Goal: Complete Application Form: Complete application form

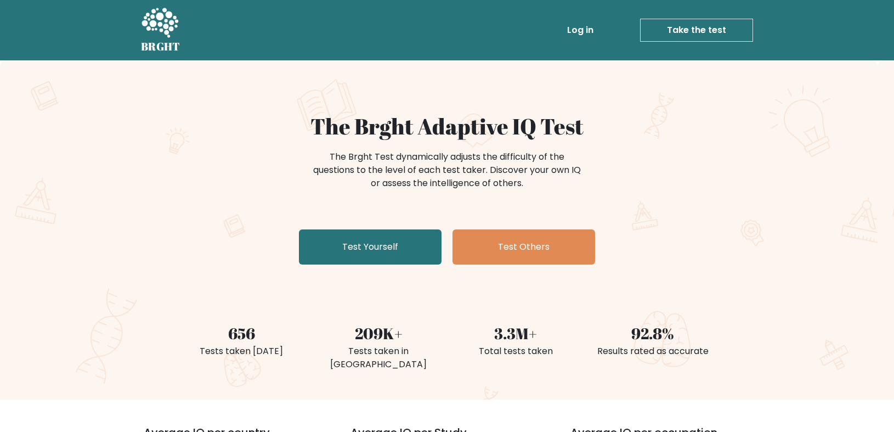
click at [700, 33] on link "Take the test" at bounding box center [696, 30] width 113 height 23
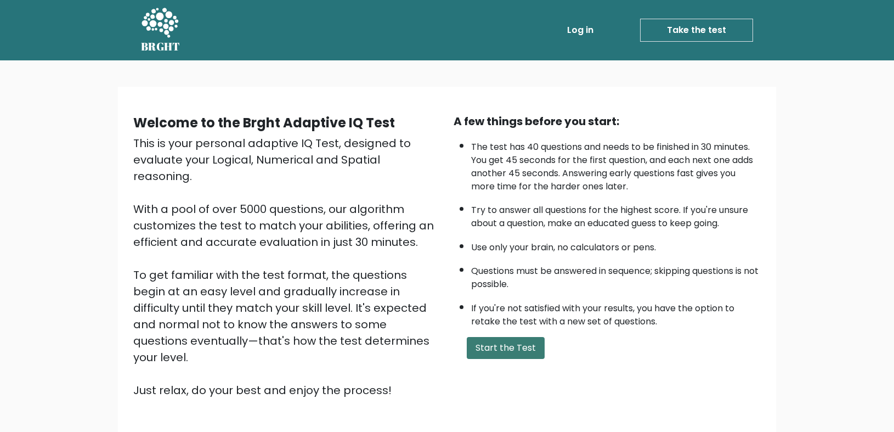
click at [502, 352] on button "Start the Test" at bounding box center [506, 348] width 78 height 22
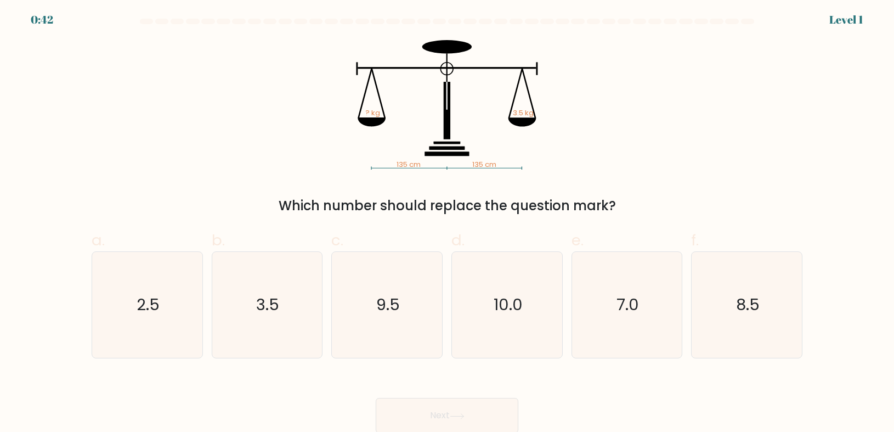
scroll to position [3, 0]
click at [312, 324] on icon "3.5" at bounding box center [267, 304] width 106 height 106
click at [447, 221] on input "b. 3.5" at bounding box center [447, 216] width 1 height 7
radio input "true"
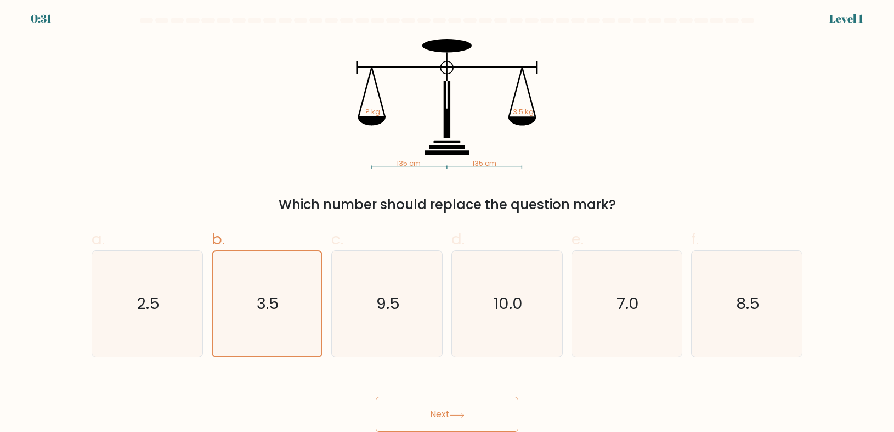
click at [464, 414] on icon at bounding box center [456, 414] width 13 height 5
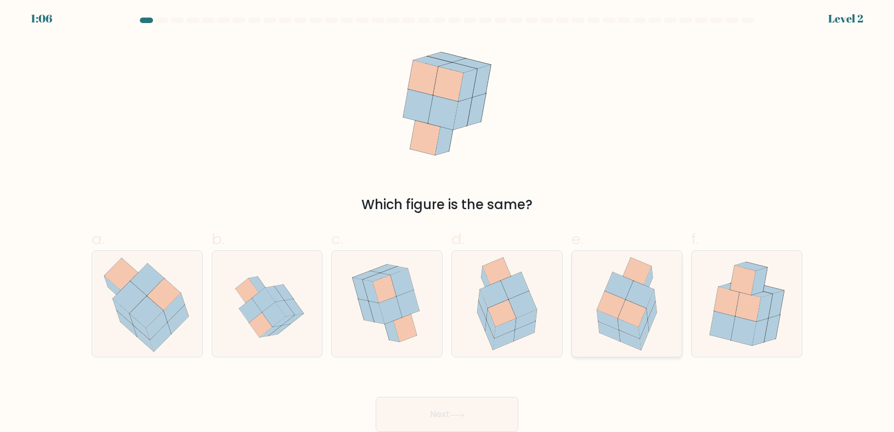
click at [646, 321] on icon at bounding box center [643, 324] width 9 height 30
click at [448, 221] on input "e." at bounding box center [447, 216] width 1 height 7
radio input "true"
click at [436, 414] on button "Next" at bounding box center [447, 414] width 143 height 35
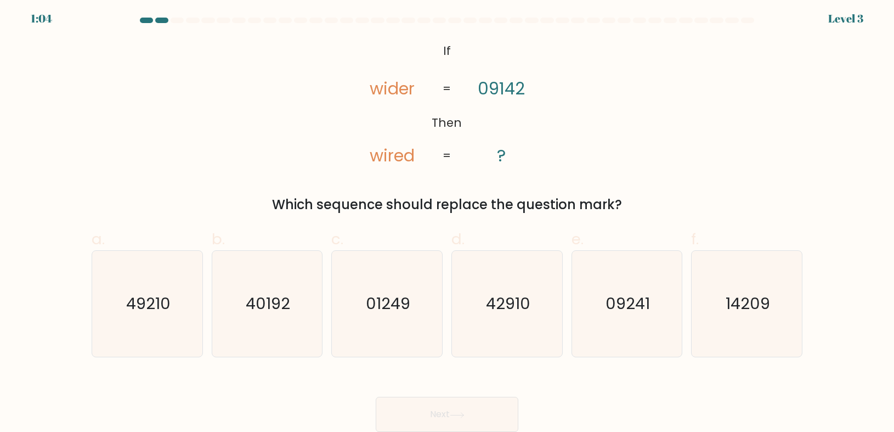
click at [479, 407] on button "Next" at bounding box center [447, 414] width 143 height 35
click at [610, 325] on icon "09241" at bounding box center [627, 304] width 106 height 106
click at [448, 221] on input "e. 09241" at bounding box center [447, 216] width 1 height 7
radio input "true"
click at [497, 417] on button "Next" at bounding box center [447, 414] width 143 height 35
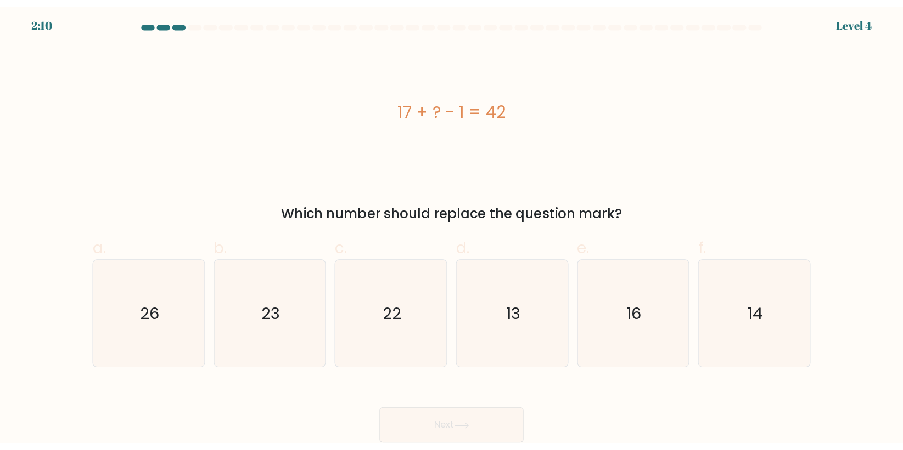
scroll to position [0, 0]
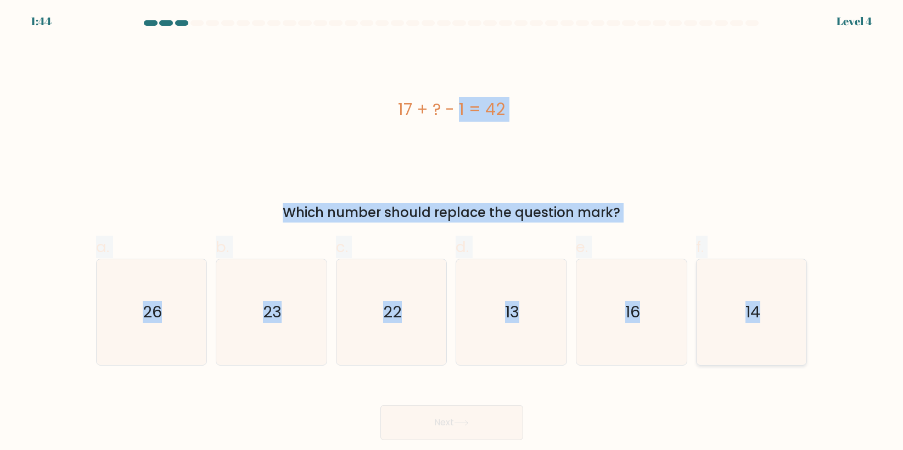
drag, startPoint x: 386, startPoint y: 101, endPoint x: 774, endPoint y: 324, distance: 447.8
click at [774, 324] on form "a." at bounding box center [451, 230] width 903 height 420
copy form "17 + ? - 1 = 42 Which number should replace the question mark? a. 26 b. 23 c. 2…"
click at [240, 138] on div "17 + ? - 1 = 42" at bounding box center [451, 109] width 711 height 135
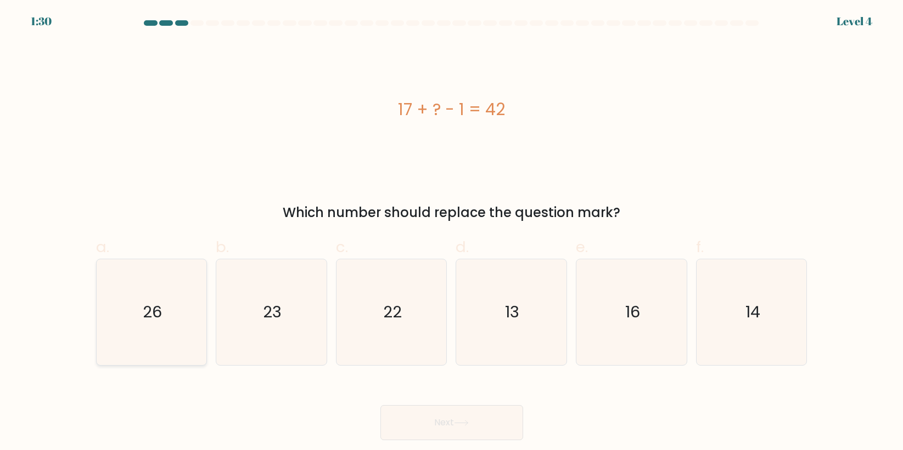
click at [166, 311] on icon "26" at bounding box center [151, 313] width 106 height 106
click at [452, 233] on input "a. 26" at bounding box center [452, 229] width 1 height 7
radio input "true"
click at [472, 412] on button "Next" at bounding box center [451, 423] width 143 height 35
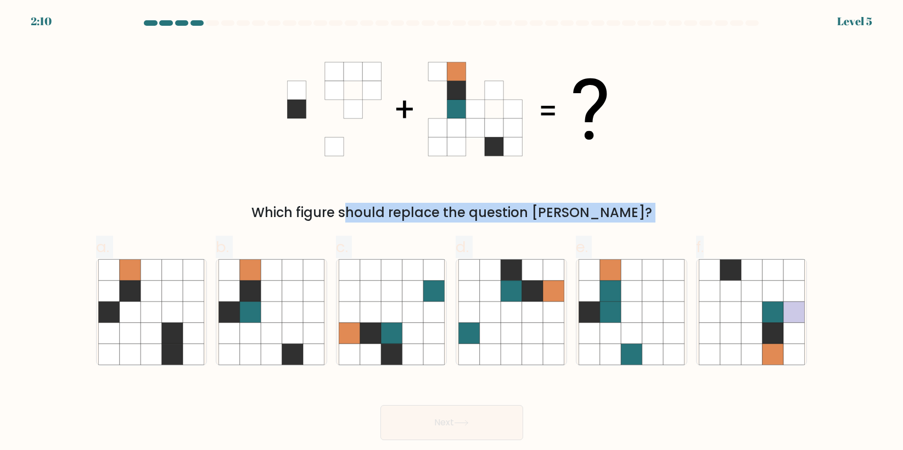
drag, startPoint x: 342, startPoint y: 69, endPoint x: 808, endPoint y: 362, distance: 550.8
click at [808, 362] on form at bounding box center [451, 230] width 903 height 420
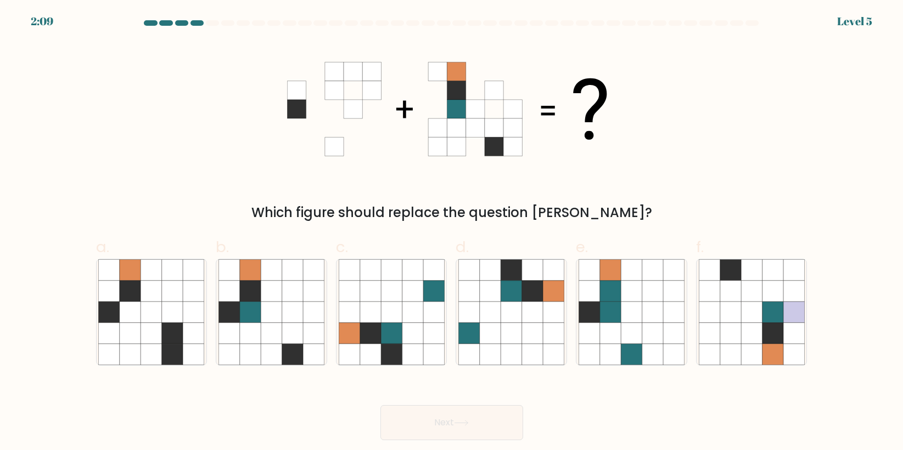
drag, startPoint x: 808, startPoint y: 362, endPoint x: 808, endPoint y: 414, distance: 52.1
click at [808, 414] on div "Next" at bounding box center [451, 409] width 724 height 61
click at [308, 340] on icon at bounding box center [313, 333] width 21 height 21
click at [452, 233] on input "b." at bounding box center [452, 229] width 1 height 7
radio input "true"
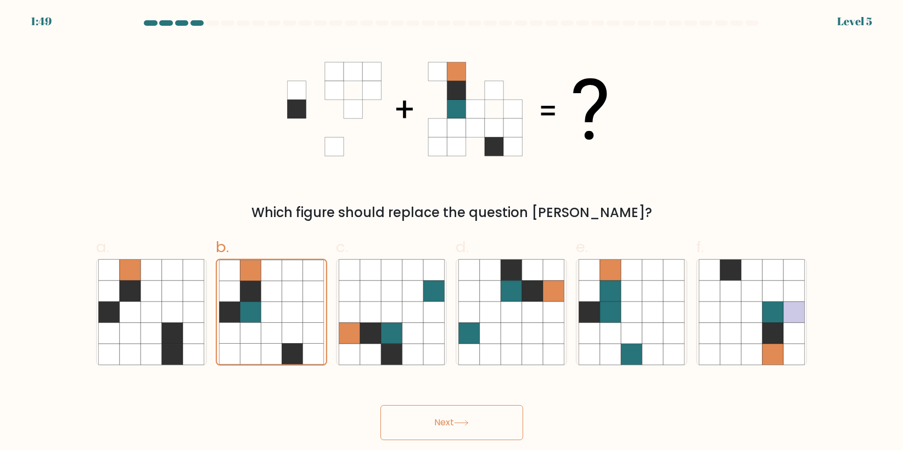
click at [440, 426] on button "Next" at bounding box center [451, 423] width 143 height 35
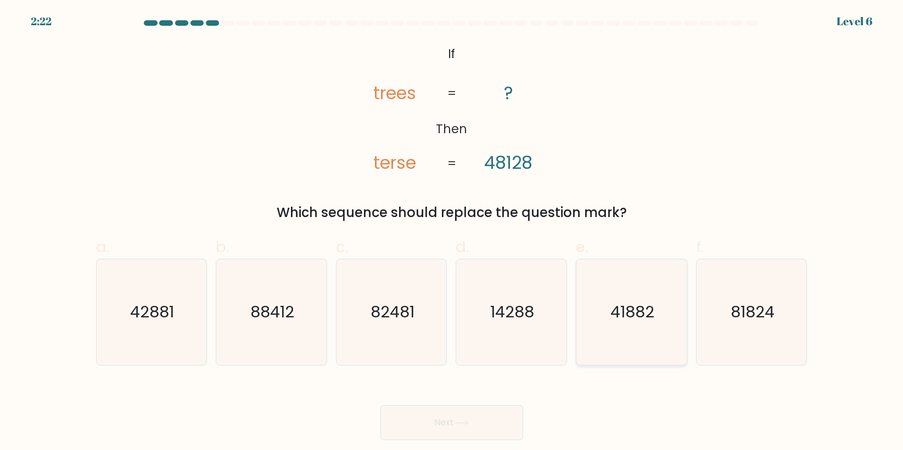
click at [631, 342] on icon "41882" at bounding box center [631, 313] width 106 height 106
click at [452, 233] on input "e. 41882" at bounding box center [452, 229] width 1 height 7
radio input "true"
click at [490, 425] on button "Next" at bounding box center [451, 423] width 143 height 35
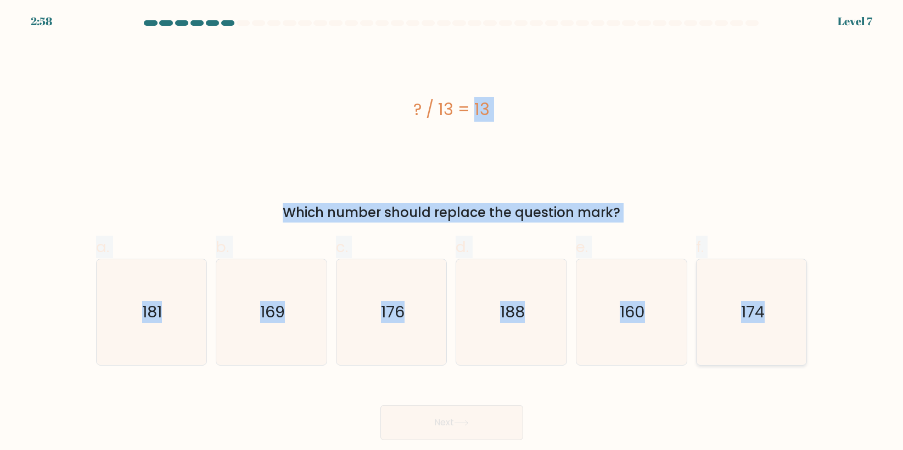
drag, startPoint x: 401, startPoint y: 114, endPoint x: 783, endPoint y: 318, distance: 433.8
click at [783, 318] on form "a." at bounding box center [451, 230] width 903 height 420
copy form "? / 13 = 13 Which number should replace the question mark? a. 181 b. 169 c. 176…"
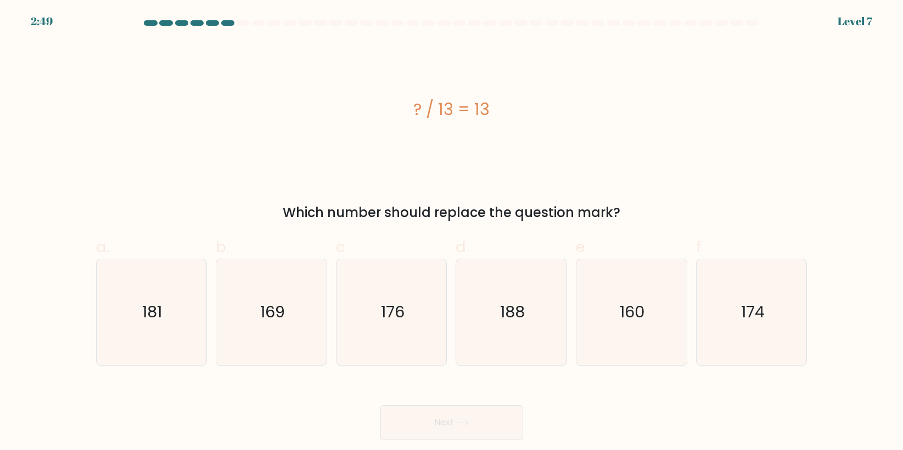
click at [285, 379] on div "Next" at bounding box center [451, 409] width 724 height 61
click at [276, 350] on icon "169" at bounding box center [271, 313] width 106 height 106
click at [452, 233] on input "b. 169" at bounding box center [452, 229] width 1 height 7
radio input "true"
click at [454, 416] on button "Next" at bounding box center [451, 423] width 143 height 35
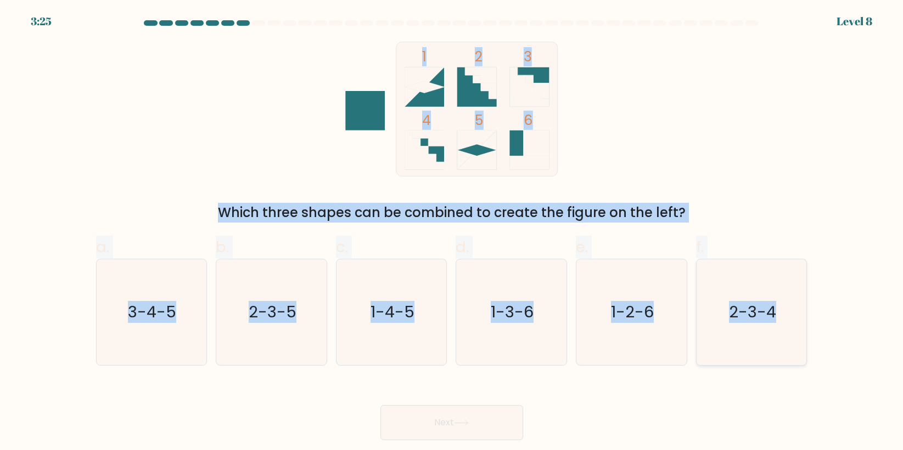
drag, startPoint x: 322, startPoint y: 46, endPoint x: 789, endPoint y: 351, distance: 557.3
click at [789, 351] on form at bounding box center [451, 230] width 903 height 420
copy form "1 2 3 4 5 6 Which three shapes can be combined to create the figure on the left…"
click at [294, 166] on div "1 2 3 4 5 6 Which three shapes can be combined to create the figure on the left?" at bounding box center [451, 132] width 724 height 181
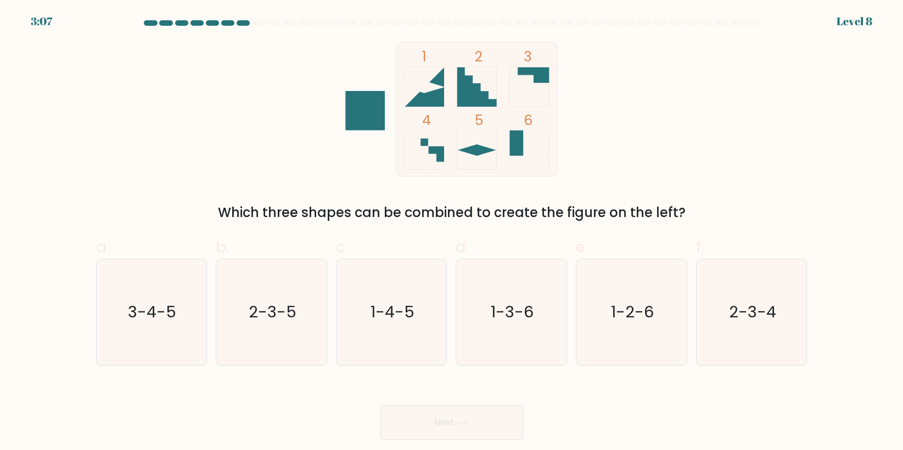
click at [271, 142] on div "1 2 3 4 5 6 Which three shapes can be combined to create the figure on the left?" at bounding box center [451, 132] width 724 height 181
drag, startPoint x: 804, startPoint y: 324, endPoint x: 724, endPoint y: 312, distance: 81.0
click at [792, 322] on div "f. 2-3-4" at bounding box center [751, 300] width 120 height 129
click at [724, 318] on icon "2-3-4" at bounding box center [752, 313] width 106 height 106
click at [452, 233] on input "f. 2-3-4" at bounding box center [452, 229] width 1 height 7
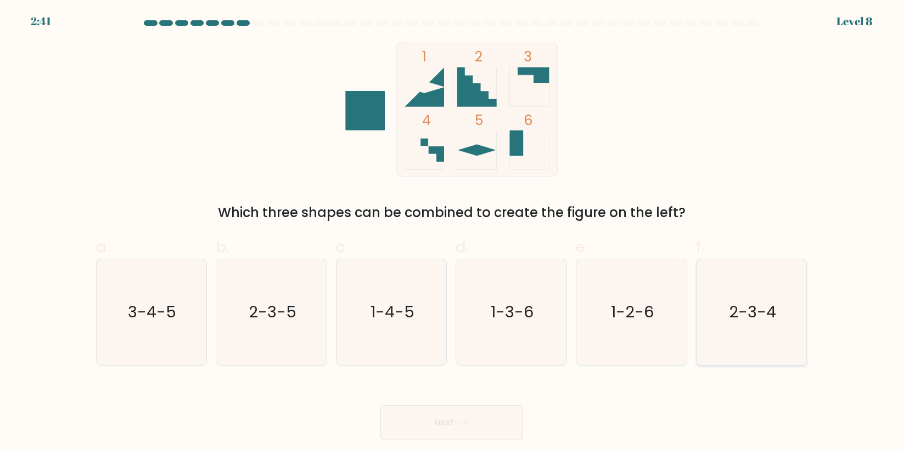
radio input "true"
click at [471, 409] on button "Next" at bounding box center [451, 423] width 143 height 35
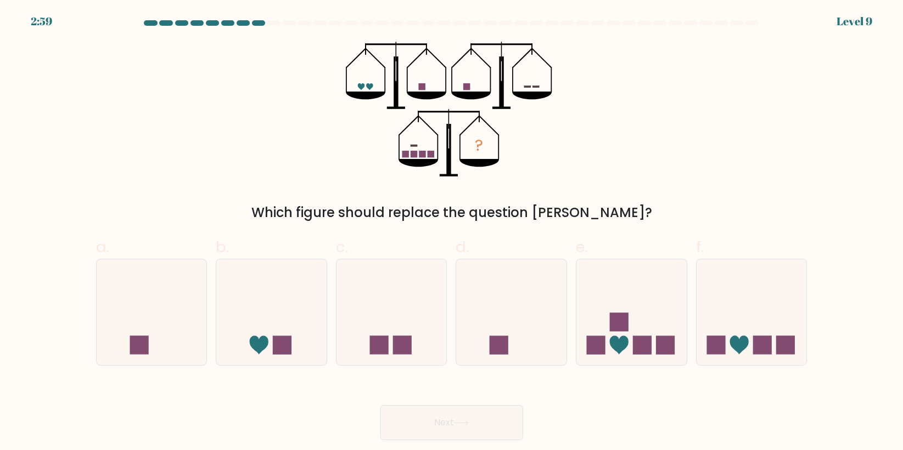
drag, startPoint x: 747, startPoint y: 340, endPoint x: 739, endPoint y: 395, distance: 55.6
click at [739, 395] on form at bounding box center [451, 230] width 903 height 420
click at [387, 297] on icon at bounding box center [391, 312] width 110 height 91
click at [452, 233] on input "c." at bounding box center [452, 229] width 1 height 7
radio input "true"
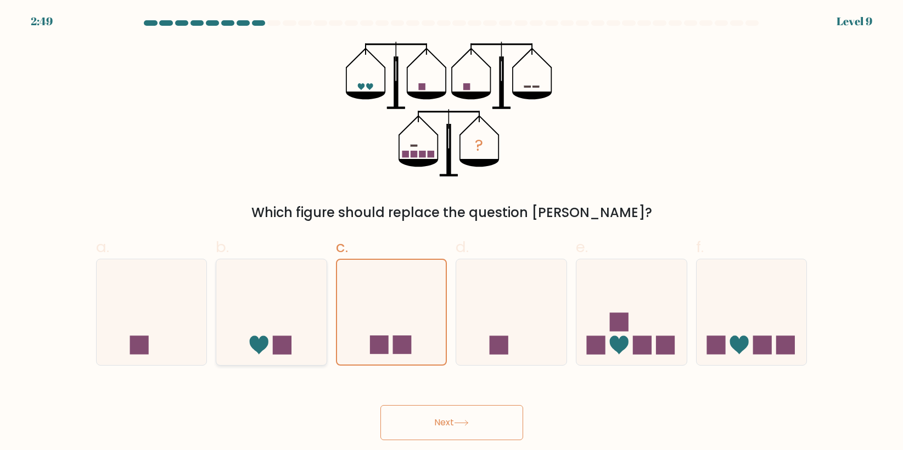
click at [290, 335] on icon at bounding box center [271, 312] width 110 height 91
click at [452, 233] on input "b." at bounding box center [452, 229] width 1 height 7
radio input "true"
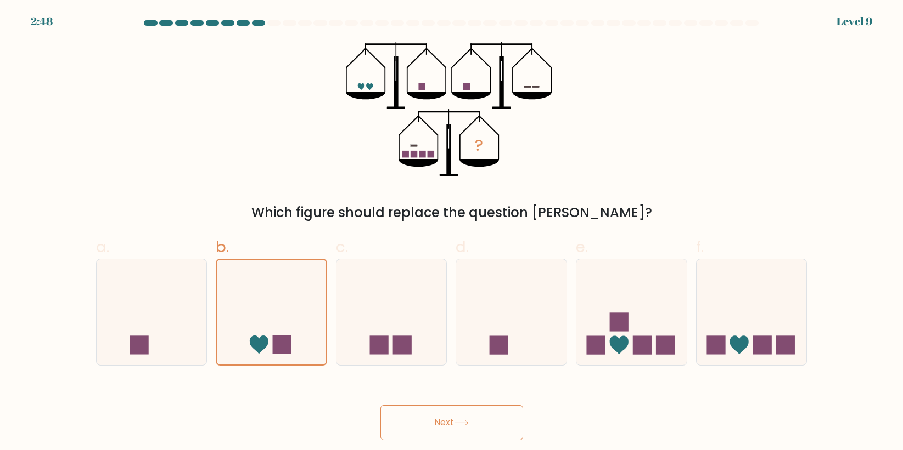
click at [491, 427] on button "Next" at bounding box center [451, 423] width 143 height 35
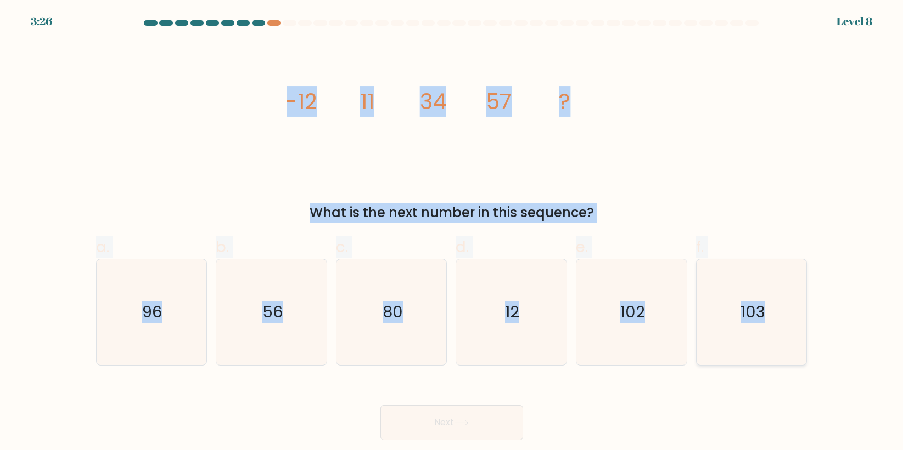
drag, startPoint x: 267, startPoint y: 97, endPoint x: 785, endPoint y: 324, distance: 565.1
click at [785, 324] on form at bounding box center [451, 230] width 903 height 420
copy form "-12 11 34 57 ? What is the next number in this sequence? a. 96 b. 56 c. 80 d. 1…"
click at [233, 148] on div "image/svg+xml -12 11 34 57 ? What is the next number in this sequence?" at bounding box center [451, 132] width 724 height 181
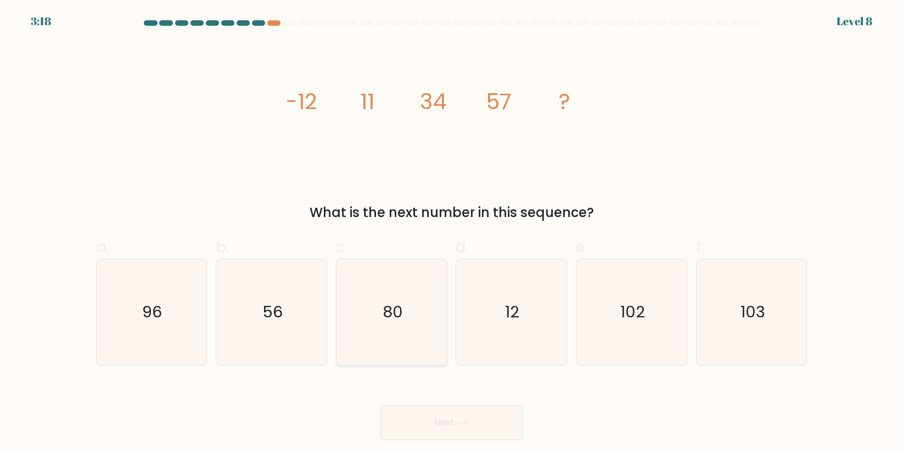
click at [370, 332] on icon "80" at bounding box center [392, 313] width 106 height 106
click at [452, 233] on input "c. 80" at bounding box center [452, 229] width 1 height 7
radio input "true"
click at [454, 409] on button "Next" at bounding box center [451, 423] width 143 height 35
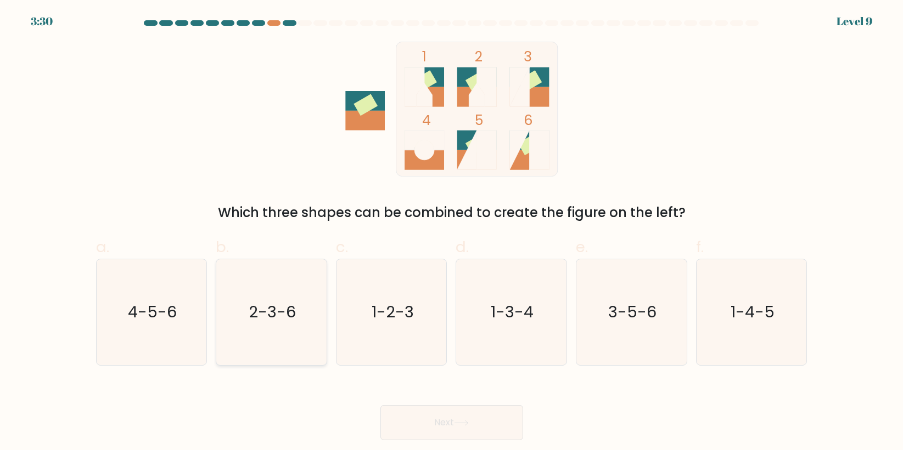
click at [262, 330] on icon "2-3-6" at bounding box center [271, 313] width 106 height 106
click at [452, 233] on input "b. 2-3-6" at bounding box center [452, 229] width 1 height 7
radio input "true"
click at [428, 418] on button "Next" at bounding box center [451, 423] width 143 height 35
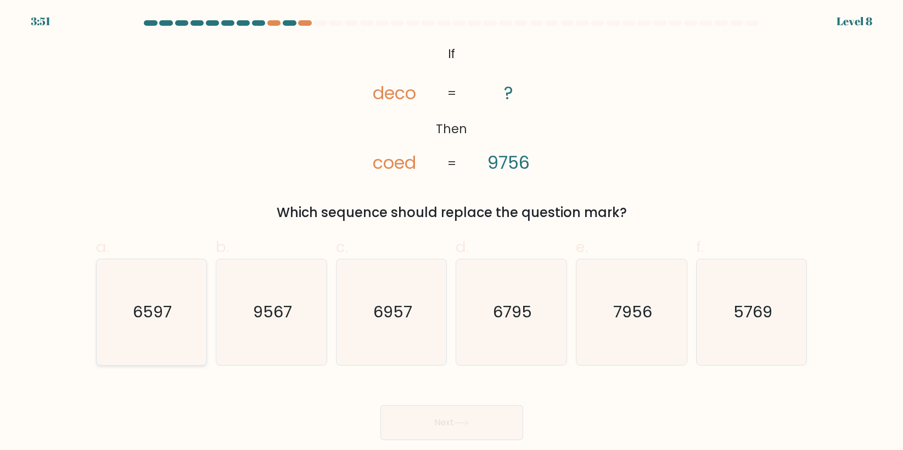
click at [147, 328] on icon "6597" at bounding box center [151, 313] width 106 height 106
click at [452, 233] on input "a. 6597" at bounding box center [452, 229] width 1 height 7
radio input "true"
click at [429, 420] on button "Next" at bounding box center [451, 423] width 143 height 35
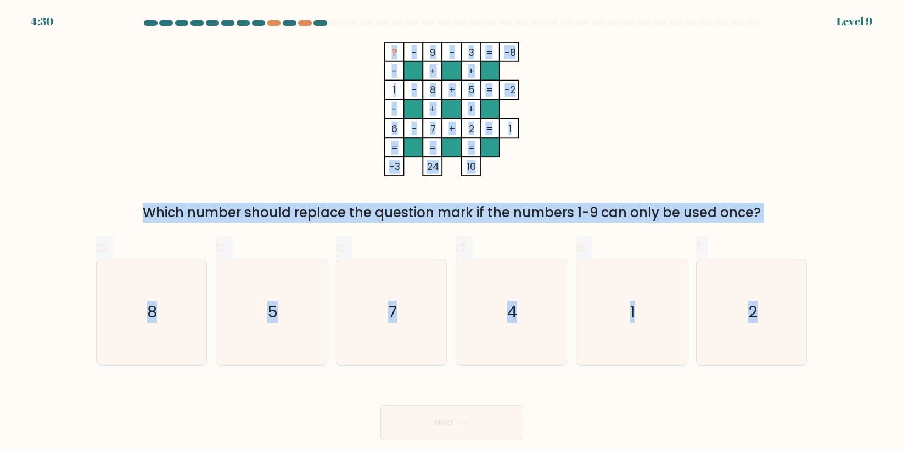
drag, startPoint x: 359, startPoint y: 42, endPoint x: 838, endPoint y: 325, distance: 556.3
click at [838, 325] on form at bounding box center [451, 230] width 903 height 420
copy form "? - 9 - 3 -8 - + + 1 - 8 + 5 -2 - + + 6 - 7 + 2 = 1 = = = = -3 24 10 = Which nu…"
click at [290, 124] on icon "? - 9 - 3 -8 - + + 1 - 8 + 5 -2 - + + 6 - 7 + 2 = 1 = = = = -3 24 10 =" at bounding box center [451, 109] width 329 height 135
click at [292, 141] on icon "? - 9 - 3 -8 - + + 1 - 8 + 5 -2 - + + 6 - 7 + 2 = 1 = = = = -3 24 10 =" at bounding box center [451, 109] width 329 height 135
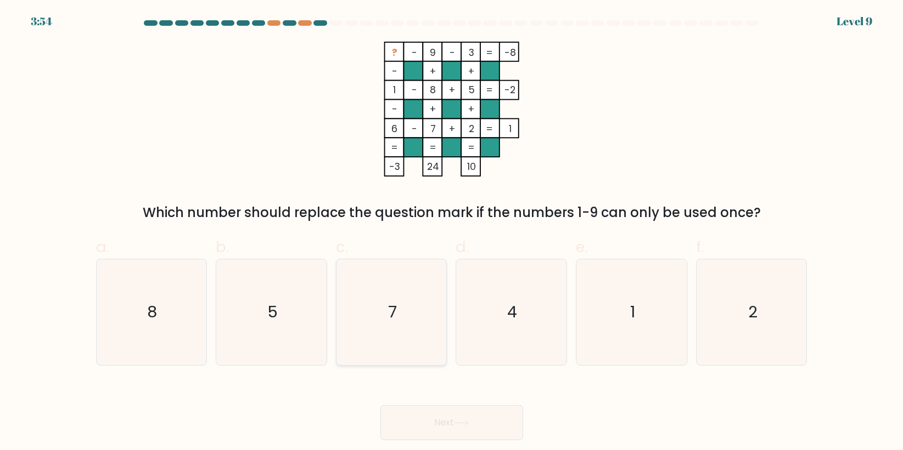
click at [437, 318] on icon "7" at bounding box center [392, 313] width 106 height 106
click at [452, 233] on input "c. 7" at bounding box center [452, 229] width 1 height 7
radio input "true"
click at [474, 431] on button "Next" at bounding box center [451, 423] width 143 height 35
click at [474, 421] on button "Next" at bounding box center [451, 423] width 143 height 35
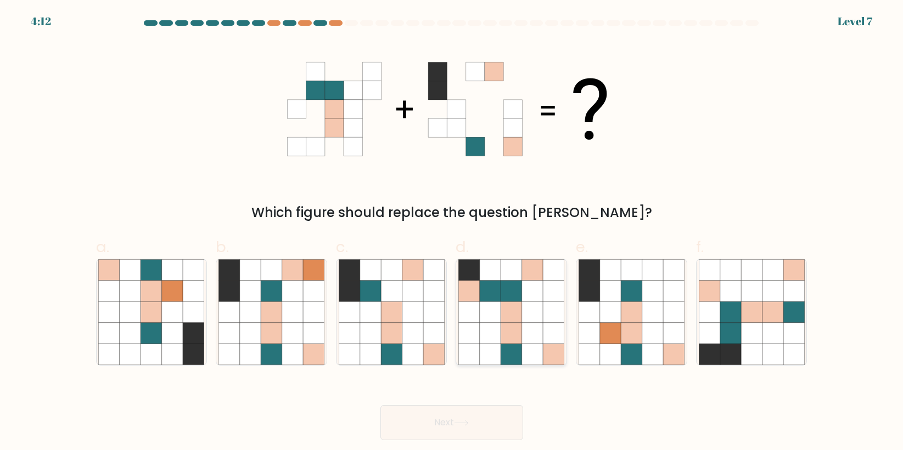
click at [515, 301] on icon at bounding box center [511, 290] width 21 height 21
click at [452, 233] on input "d." at bounding box center [452, 229] width 1 height 7
radio input "true"
click at [491, 426] on button "Next" at bounding box center [451, 423] width 143 height 35
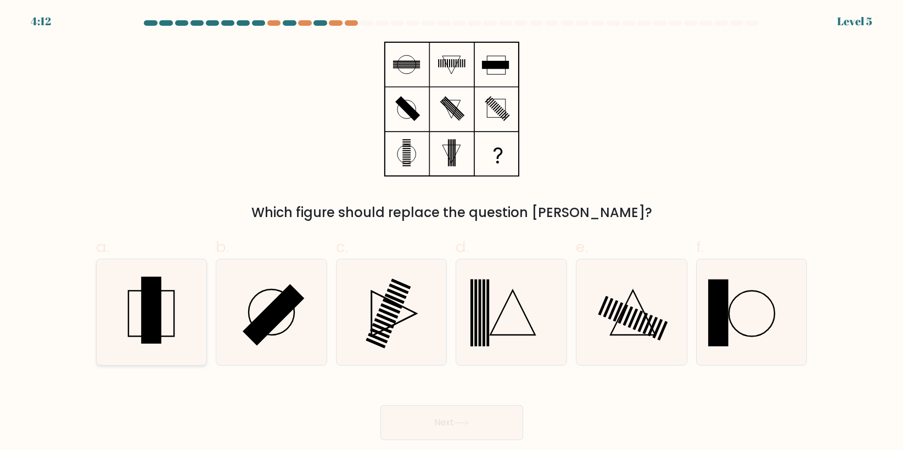
click at [178, 334] on icon at bounding box center [151, 313] width 106 height 106
click at [452, 233] on input "a." at bounding box center [452, 229] width 1 height 7
radio input "true"
click at [503, 423] on button "Next" at bounding box center [451, 423] width 143 height 35
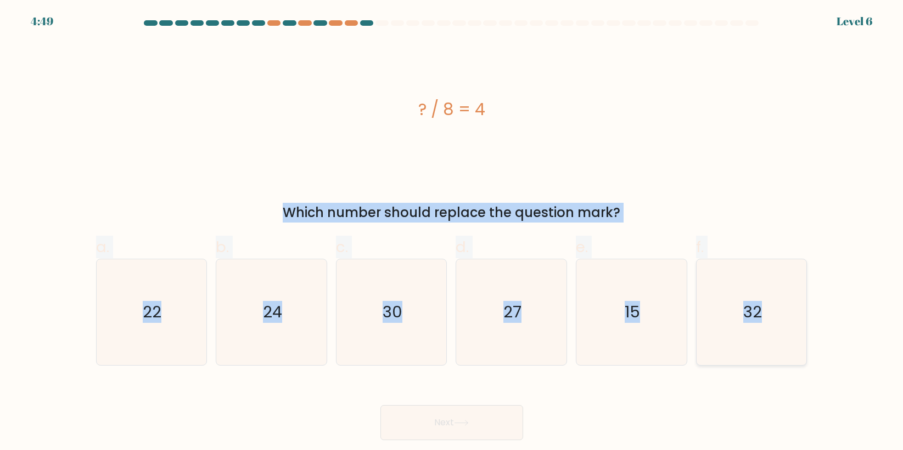
drag, startPoint x: 405, startPoint y: 108, endPoint x: 778, endPoint y: 323, distance: 430.7
click at [778, 323] on form "a." at bounding box center [451, 230] width 903 height 420
copy form "? / 8 = 4 Which number should replace the question mark? a. 22 b. 24 c. 30 d. 2…"
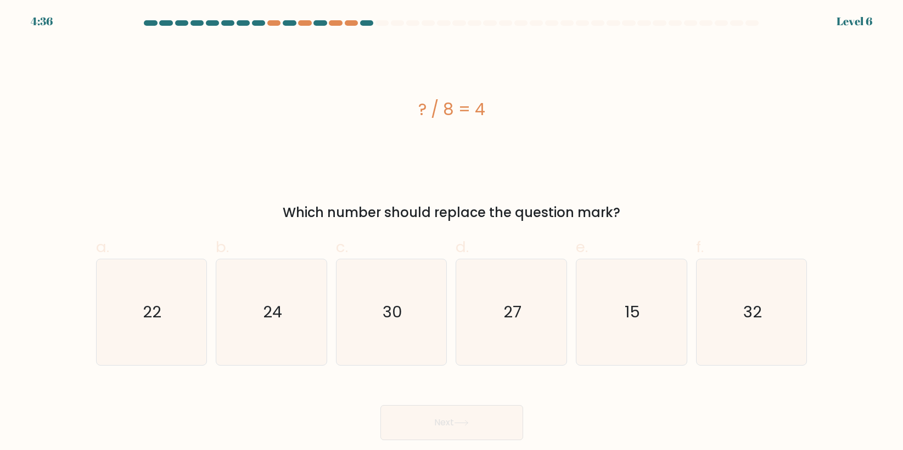
drag, startPoint x: 303, startPoint y: 437, endPoint x: 339, endPoint y: 420, distance: 39.0
click at [309, 431] on div "Next" at bounding box center [451, 409] width 724 height 61
click at [761, 328] on icon "32" at bounding box center [752, 313] width 106 height 106
click at [452, 233] on input "f. 32" at bounding box center [452, 229] width 1 height 7
radio input "true"
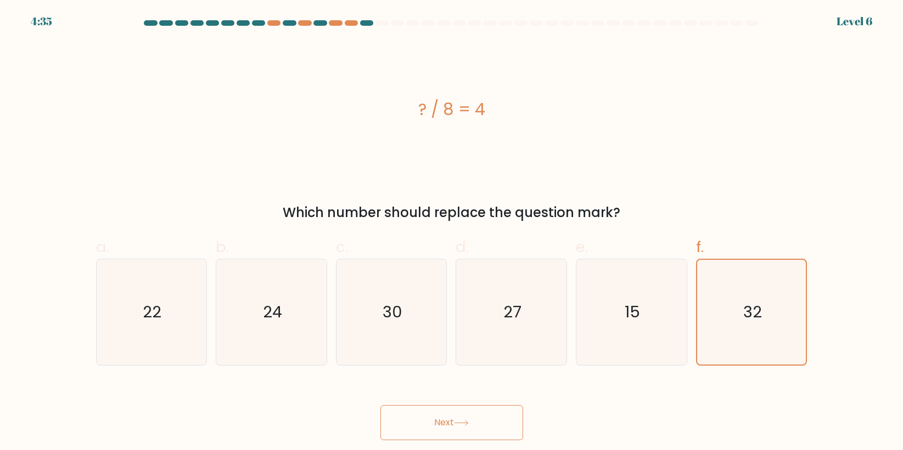
click at [504, 414] on button "Next" at bounding box center [451, 423] width 143 height 35
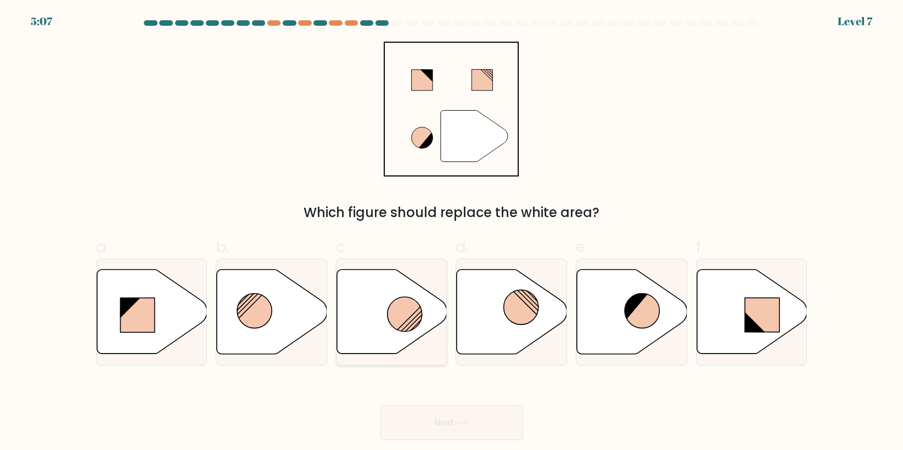
click at [390, 311] on circle at bounding box center [404, 314] width 35 height 35
click at [452, 233] on input "c." at bounding box center [452, 229] width 1 height 7
radio input "true"
click at [495, 429] on button "Next" at bounding box center [451, 423] width 143 height 35
click at [444, 417] on button "Next" at bounding box center [451, 423] width 143 height 35
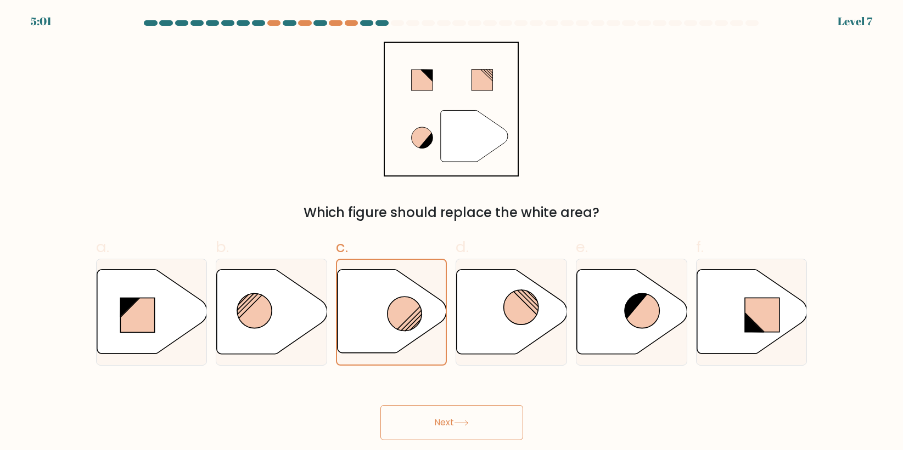
click at [458, 419] on button "Next" at bounding box center [451, 423] width 143 height 35
click at [478, 419] on button "Next" at bounding box center [451, 423] width 143 height 35
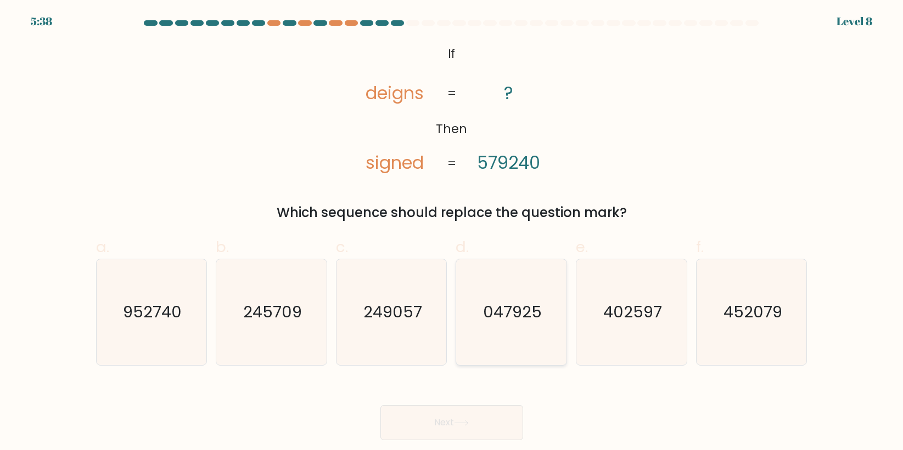
click at [514, 339] on icon "047925" at bounding box center [511, 313] width 106 height 106
click at [452, 233] on input "d. 047925" at bounding box center [452, 229] width 1 height 7
radio input "true"
click at [495, 411] on button "Next" at bounding box center [451, 423] width 143 height 35
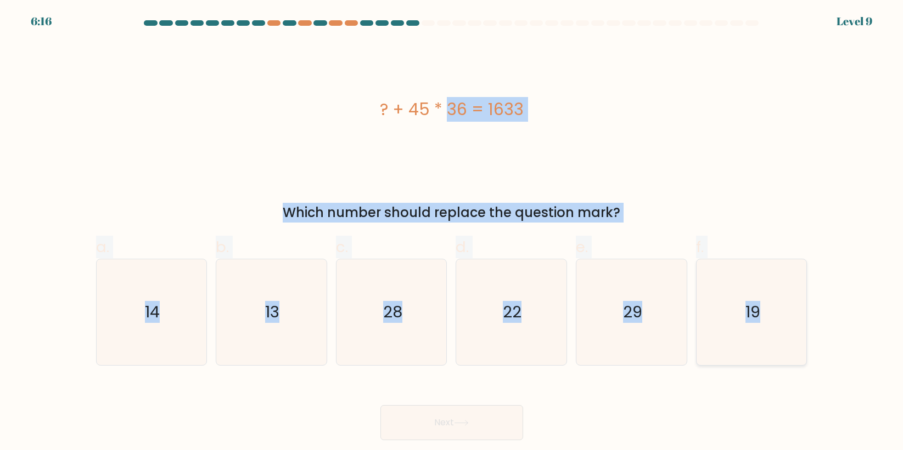
drag, startPoint x: 424, startPoint y: 107, endPoint x: 787, endPoint y: 319, distance: 420.5
click at [787, 319] on form "a." at bounding box center [451, 230] width 903 height 420
copy form "? + 45 * 36 = 1633 Which number should replace the question mark? a. 14 b. 13 c…"
click at [246, 174] on div "? + 45 * 36 = 1633" at bounding box center [451, 109] width 711 height 135
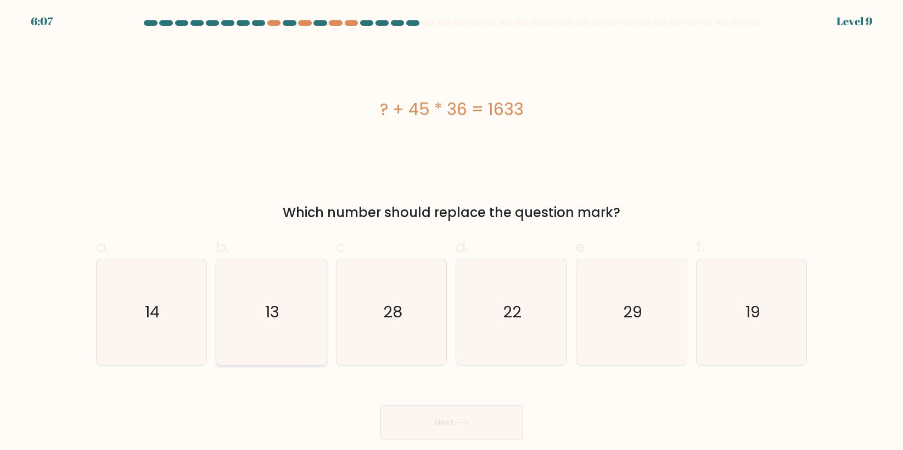
drag, startPoint x: 263, startPoint y: 335, endPoint x: 303, endPoint y: 354, distance: 44.4
click at [266, 335] on icon "13" at bounding box center [271, 313] width 106 height 106
click at [452, 233] on input "b. 13" at bounding box center [452, 229] width 1 height 7
radio input "true"
click at [495, 421] on button "Next" at bounding box center [451, 423] width 143 height 35
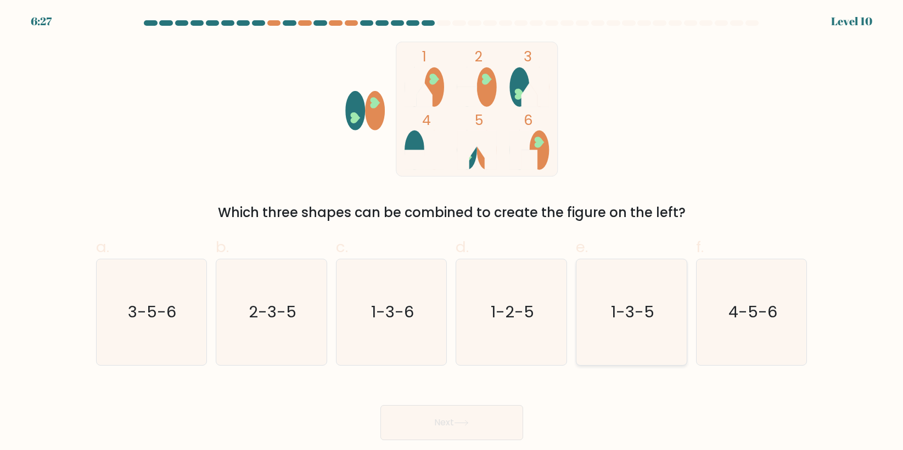
click at [625, 319] on text "1-3-5" at bounding box center [632, 312] width 43 height 22
click at [452, 233] on input "e. 1-3-5" at bounding box center [452, 229] width 1 height 7
radio input "true"
click at [468, 431] on button "Next" at bounding box center [451, 423] width 143 height 35
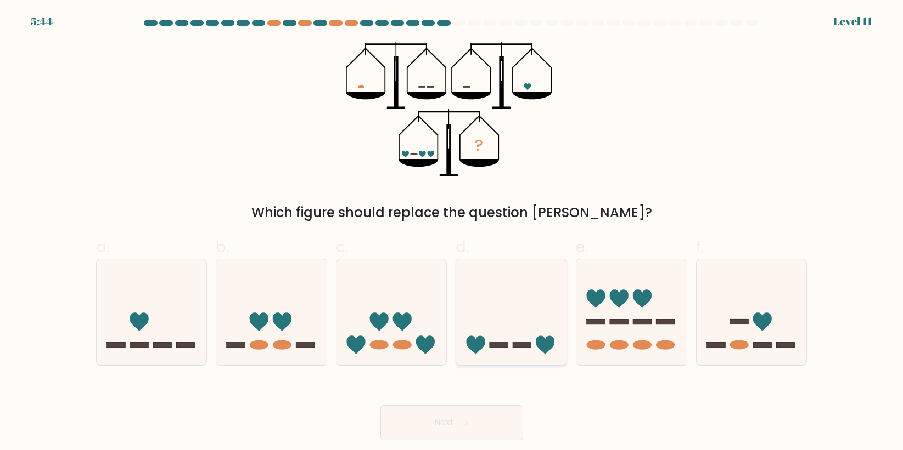
click at [519, 301] on icon at bounding box center [511, 312] width 110 height 91
click at [452, 233] on input "d." at bounding box center [452, 229] width 1 height 7
radio input "true"
click at [472, 418] on button "Next" at bounding box center [451, 423] width 143 height 35
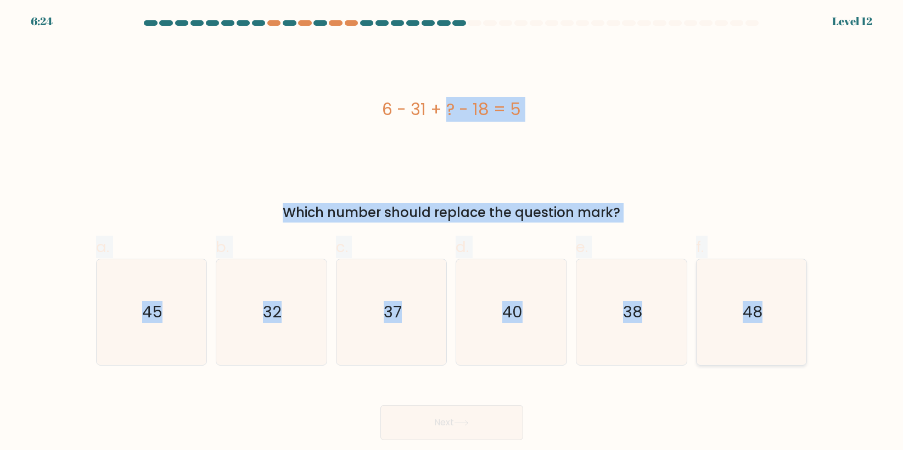
drag, startPoint x: 364, startPoint y: 94, endPoint x: 797, endPoint y: 294, distance: 477.5
click at [797, 294] on form "a." at bounding box center [451, 230] width 903 height 420
copy form "6 - 31 + ? - 18 = 5 Which number should replace the question mark? a. 45 b. 32 …"
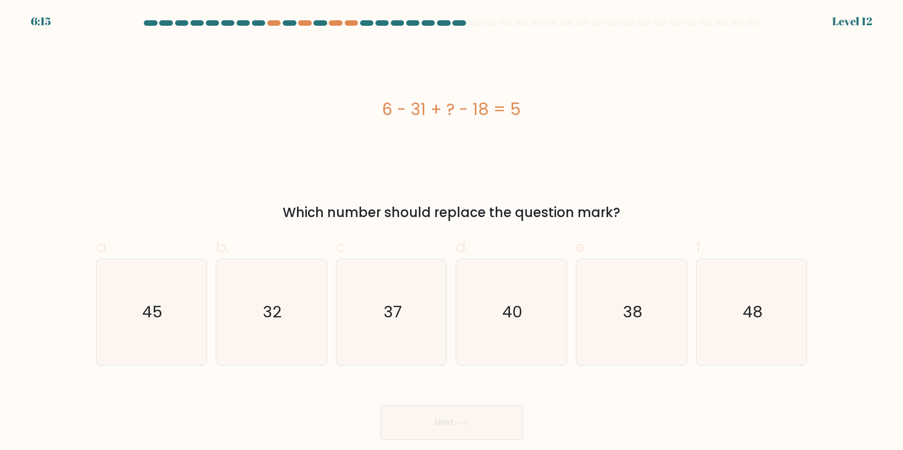
drag, startPoint x: 243, startPoint y: 397, endPoint x: 342, endPoint y: 380, distance: 101.3
click at [243, 397] on div "Next" at bounding box center [451, 409] width 724 height 61
click at [765, 330] on icon "48" at bounding box center [752, 313] width 106 height 106
click at [452, 233] on input "f. 48" at bounding box center [452, 229] width 1 height 7
radio input "true"
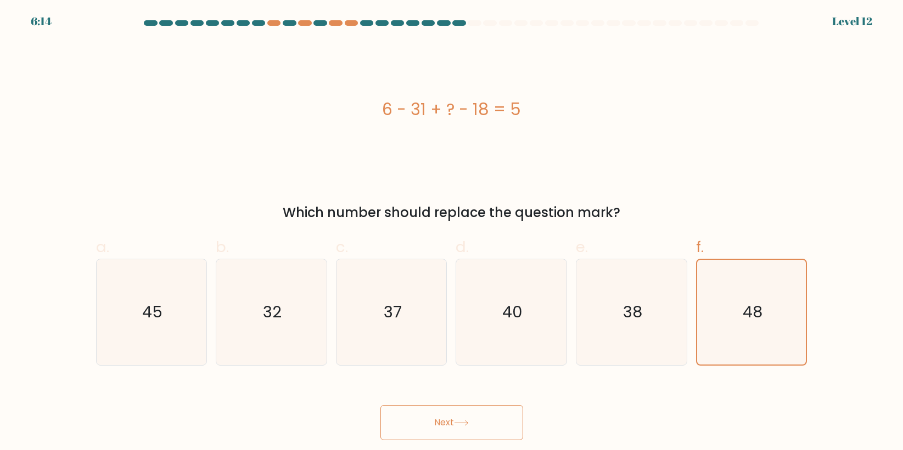
click at [483, 415] on button "Next" at bounding box center [451, 423] width 143 height 35
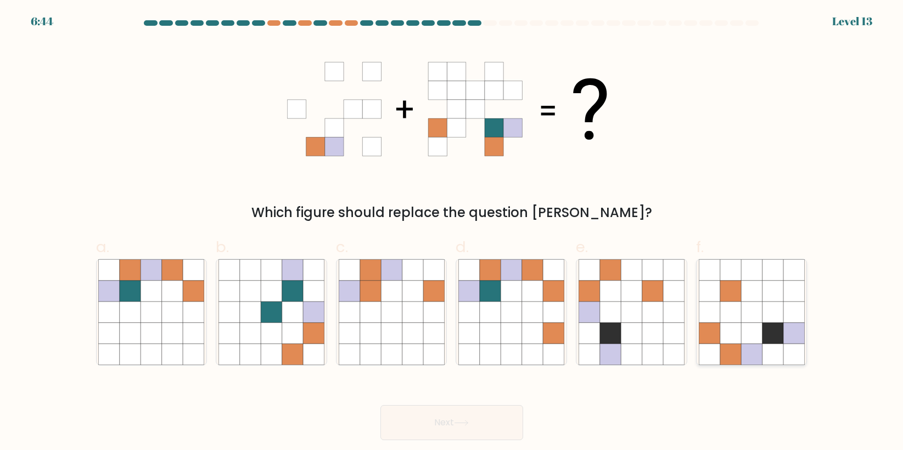
click at [745, 362] on icon at bounding box center [751, 354] width 21 height 21
click at [452, 233] on input "f." at bounding box center [452, 229] width 1 height 7
radio input "true"
click at [460, 414] on button "Next" at bounding box center [451, 423] width 143 height 35
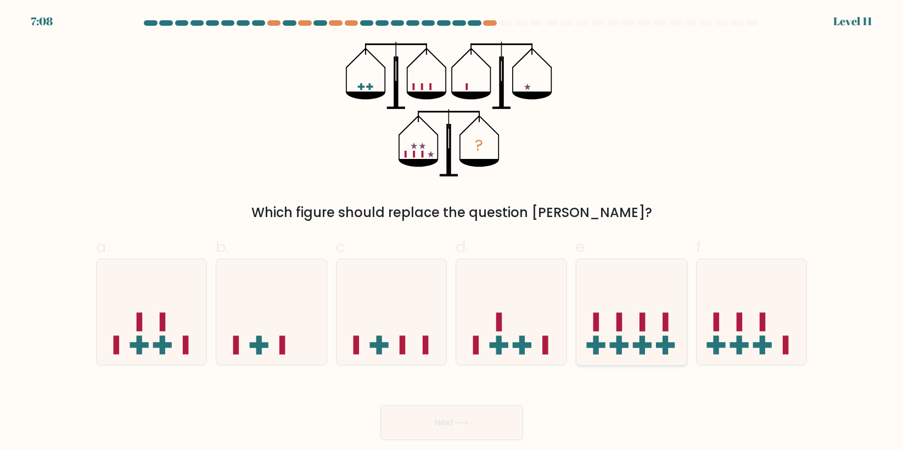
click at [646, 348] on icon at bounding box center [631, 312] width 110 height 91
click at [452, 233] on input "e." at bounding box center [452, 229] width 1 height 7
radio input "true"
click at [480, 425] on button "Next" at bounding box center [451, 423] width 143 height 35
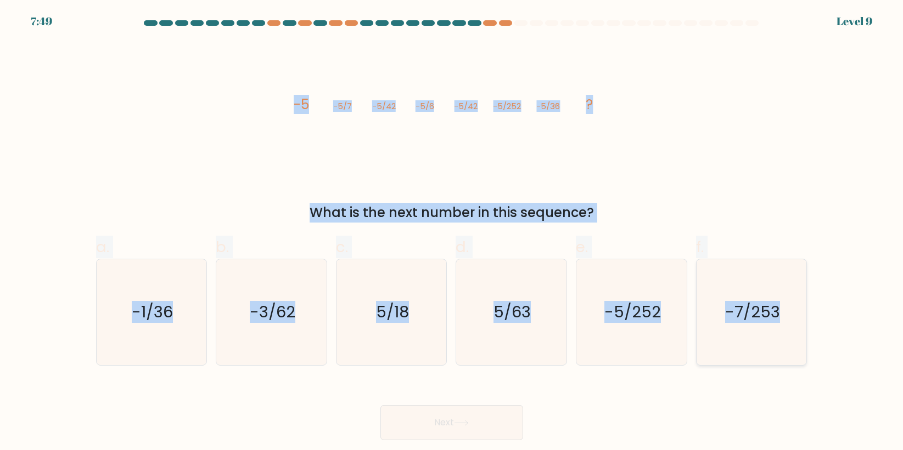
drag, startPoint x: 315, startPoint y: 103, endPoint x: 789, endPoint y: 308, distance: 516.4
click at [789, 308] on form at bounding box center [451, 230] width 903 height 420
copy form "-5 -5/7 -5/42 -5/6 -5/42 -5/252 -5/36 ? What is the next number in this sequenc…"
click at [154, 95] on div "image/svg+xml -5 -5/7 -5/42 -5/6 -5/42 -5/252 -5/36 ? What is the next number i…" at bounding box center [451, 132] width 724 height 181
click at [750, 150] on div "image/svg+xml -5 -5/7 -5/42 -5/6 -5/42 -5/252 -5/36 ? What is the next number i…" at bounding box center [451, 132] width 724 height 181
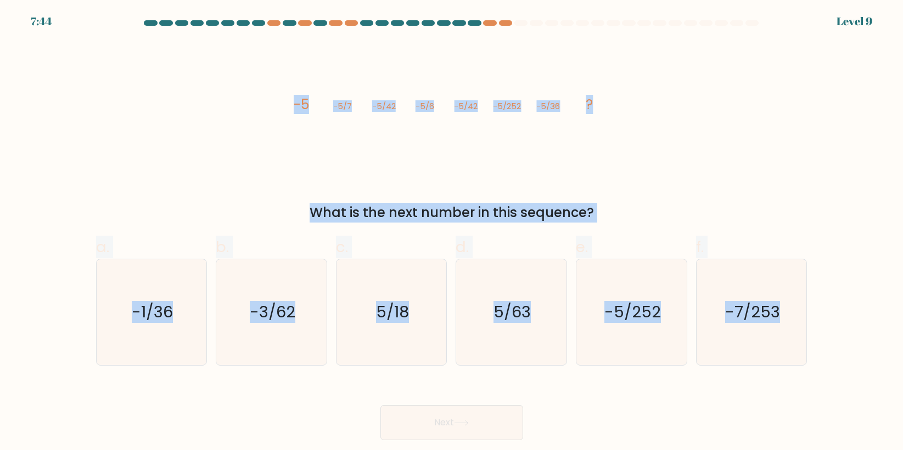
click at [774, 144] on div "image/svg+xml -5 -5/7 -5/42 -5/6 -5/42 -5/252 -5/36 ? What is the next number i…" at bounding box center [451, 132] width 724 height 181
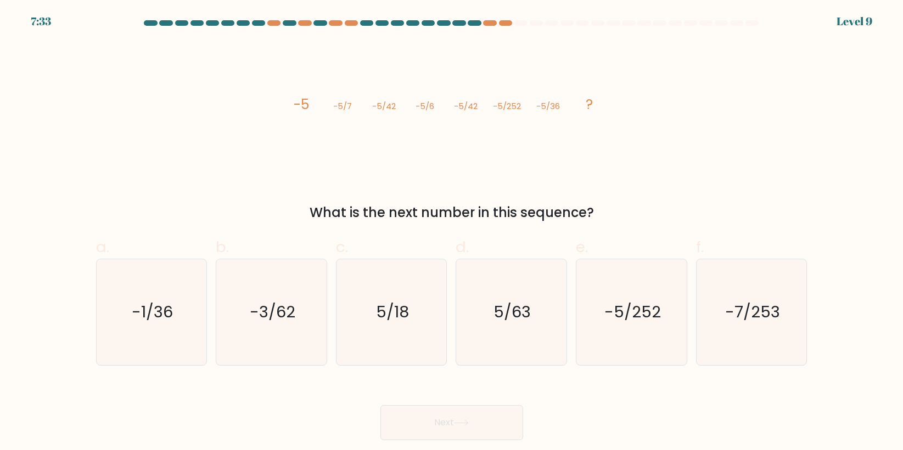
click at [211, 407] on div "Next" at bounding box center [451, 409] width 724 height 61
click at [661, 334] on icon "-5/252" at bounding box center [631, 313] width 106 height 106
click at [452, 233] on input "e. -5/252" at bounding box center [452, 229] width 1 height 7
radio input "true"
click at [411, 415] on button "Next" at bounding box center [451, 423] width 143 height 35
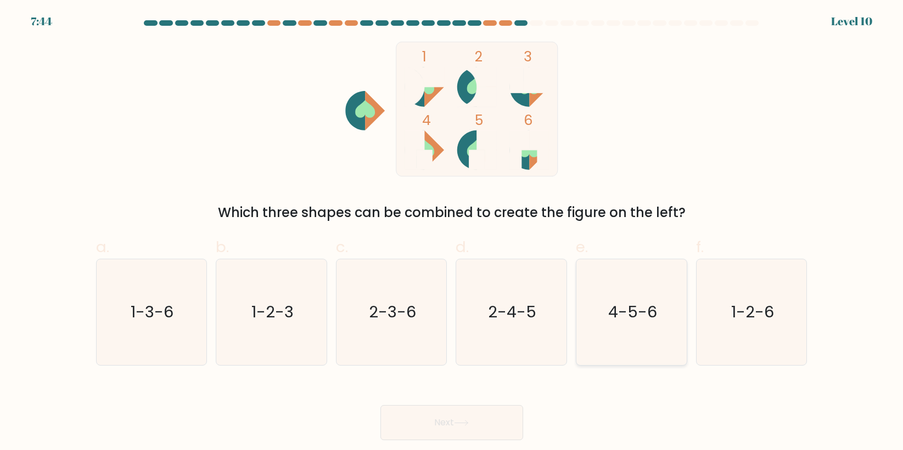
click at [584, 323] on icon "4-5-6" at bounding box center [631, 313] width 106 height 106
click at [452, 233] on input "e. 4-5-6" at bounding box center [452, 229] width 1 height 7
radio input "true"
click at [445, 431] on button "Next" at bounding box center [451, 423] width 143 height 35
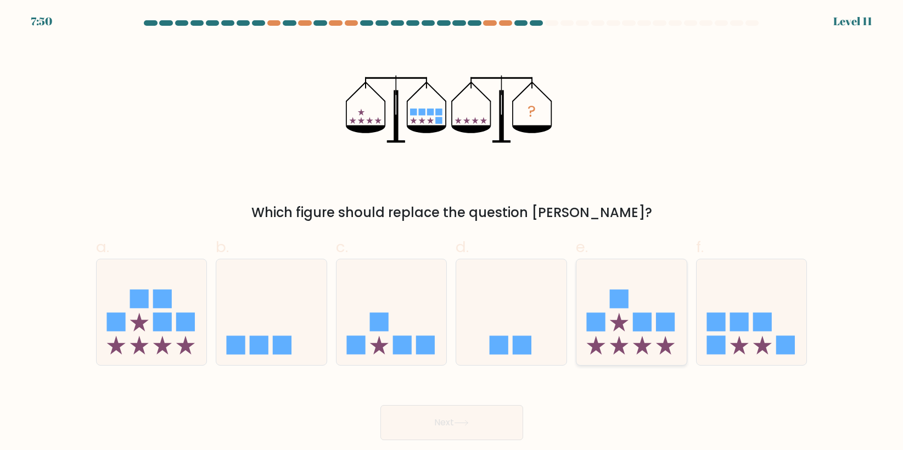
click at [616, 337] on icon at bounding box center [631, 312] width 110 height 91
click at [452, 233] on input "e." at bounding box center [452, 229] width 1 height 7
radio input "true"
click at [472, 429] on button "Next" at bounding box center [451, 423] width 143 height 35
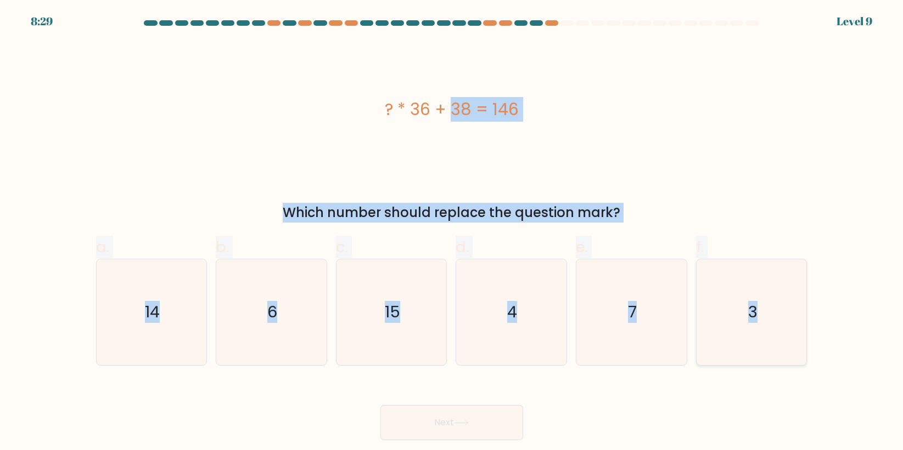
drag, startPoint x: 344, startPoint y: 112, endPoint x: 774, endPoint y: 329, distance: 481.2
click at [774, 329] on form "a. 6" at bounding box center [451, 230] width 903 height 420
copy form "? * 36 + 38 = 146 Which number should replace the question mark? a. 14 b. 6 c. …"
drag, startPoint x: 277, startPoint y: 145, endPoint x: 276, endPoint y: 152, distance: 6.7
click at [277, 145] on div "? * 36 + 38 = 146" at bounding box center [451, 109] width 711 height 135
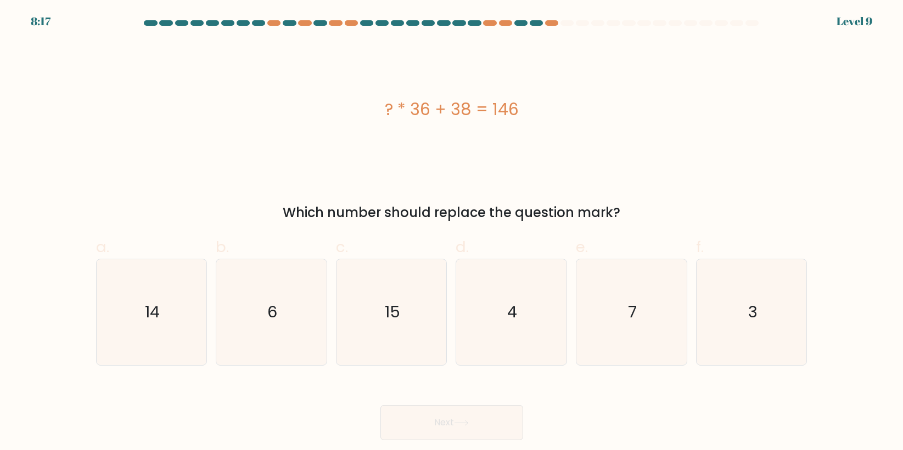
click at [281, 151] on div "? * 36 + 38 = 146" at bounding box center [451, 109] width 711 height 135
drag, startPoint x: 785, startPoint y: 335, endPoint x: 779, endPoint y: 334, distance: 6.7
click at [785, 335] on icon "3" at bounding box center [752, 313] width 106 height 106
click at [452, 233] on input "f. 3" at bounding box center [452, 229] width 1 height 7
radio input "true"
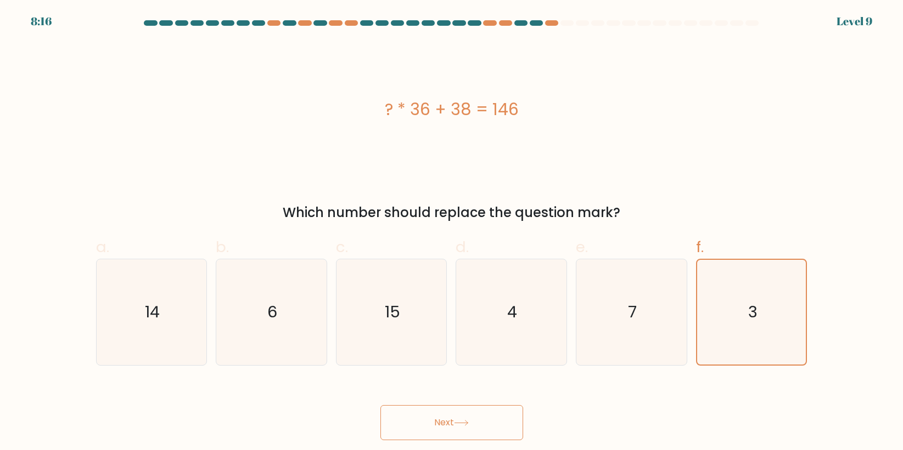
click at [467, 416] on button "Next" at bounding box center [451, 423] width 143 height 35
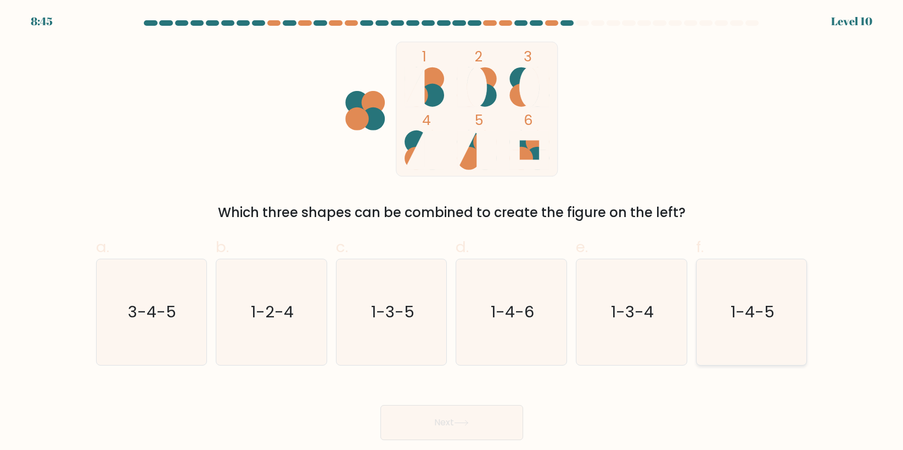
click at [744, 323] on text "1-4-5" at bounding box center [752, 312] width 44 height 22
click at [452, 233] on input "f. 1-4-5" at bounding box center [452, 229] width 1 height 7
radio input "true"
click at [469, 420] on icon at bounding box center [461, 423] width 15 height 6
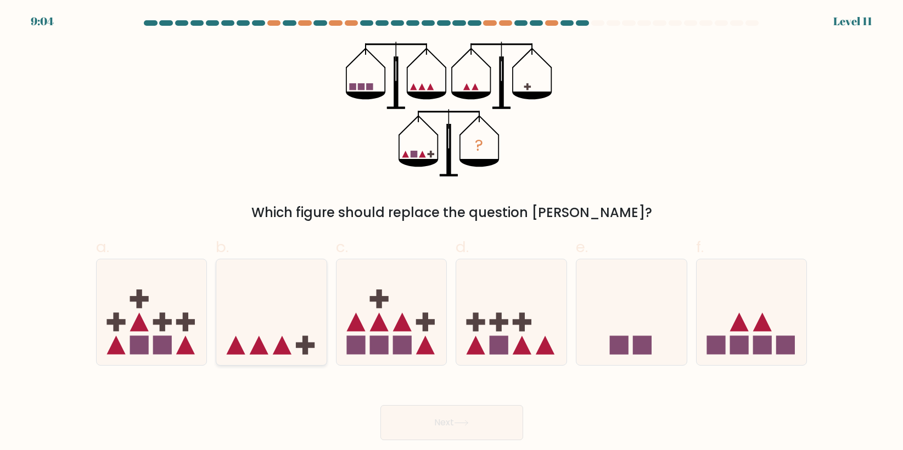
click at [315, 325] on icon at bounding box center [271, 312] width 110 height 91
click at [452, 233] on input "b." at bounding box center [452, 229] width 1 height 7
radio input "true"
click at [499, 421] on button "Next" at bounding box center [451, 423] width 143 height 35
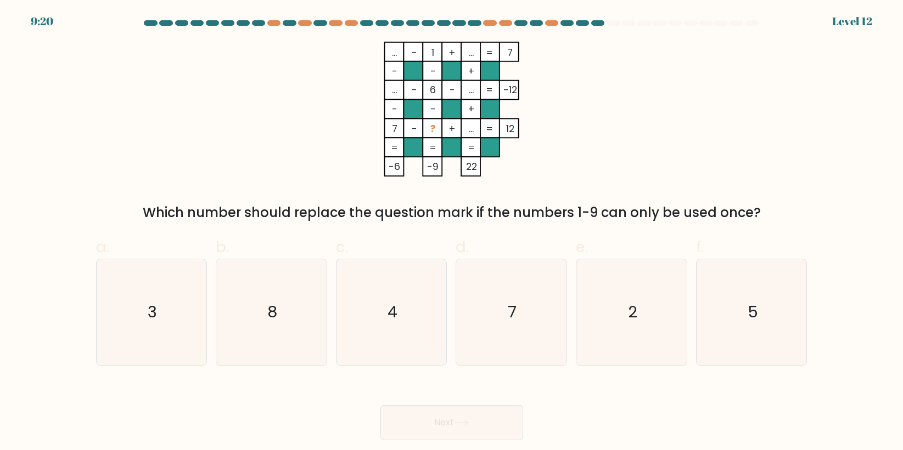
drag, startPoint x: 386, startPoint y: 132, endPoint x: 519, endPoint y: 128, distance: 132.9
click at [519, 128] on icon "... - 1 + ... 7 - - + ... - 6 - ... -12 - - + 7 - ? + ... = 12 = = = = -6 -9 22…" at bounding box center [451, 109] width 329 height 135
drag, startPoint x: 519, startPoint y: 128, endPoint x: 582, endPoint y: 150, distance: 67.0
click at [583, 149] on icon "... - 1 + ... 7 - - + ... - 6 - ... -12 - - + 7 - ? + ... = 12 = = = = -6 -9 22…" at bounding box center [451, 109] width 329 height 135
click at [340, 159] on icon "... - 1 + ... 7 - - + ... - 6 - ... -12 - - + 7 - ? + ... = 12 = = = = -6 -9 22…" at bounding box center [451, 109] width 329 height 135
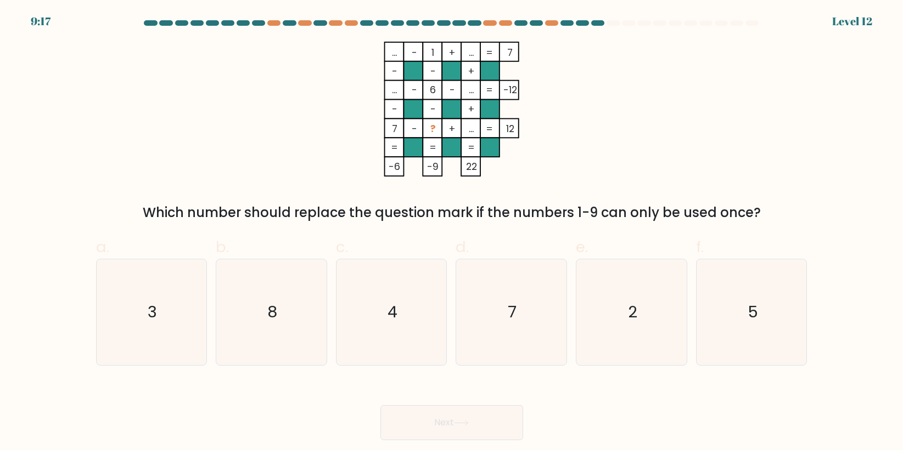
drag, startPoint x: 390, startPoint y: 129, endPoint x: 454, endPoint y: 142, distance: 65.4
click at [445, 132] on icon "... - 1 + ... 7 - - + ... - 6 - ... -12 - - + 7 - ? + ... = 12 = = = = -6 -9 22…" at bounding box center [451, 109] width 329 height 135
click at [622, 165] on div "... - 1 + ... 7 - - + ... - 6 - ... -12 - - + 7 - ? + ... = 12 = = = = -6 -9 22…" at bounding box center [451, 132] width 724 height 181
click at [292, 332] on icon "8" at bounding box center [271, 313] width 106 height 106
click at [452, 233] on input "b. 8" at bounding box center [452, 229] width 1 height 7
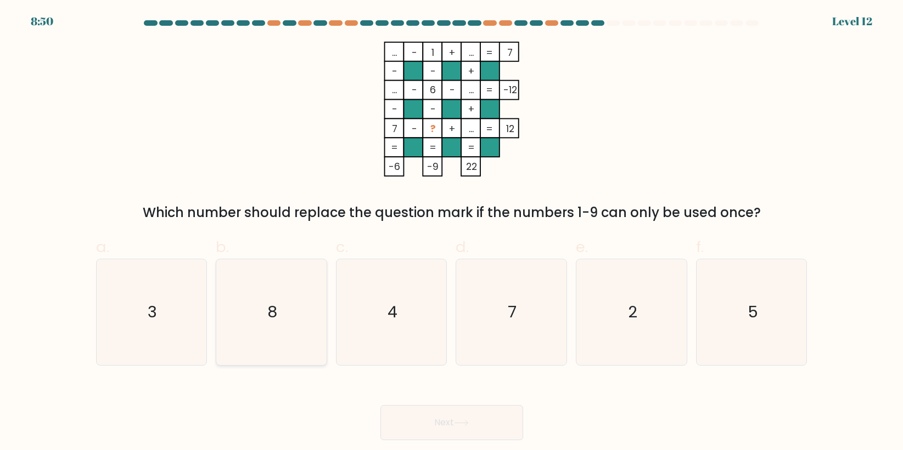
radio input "true"
click at [455, 413] on button "Next" at bounding box center [451, 423] width 143 height 35
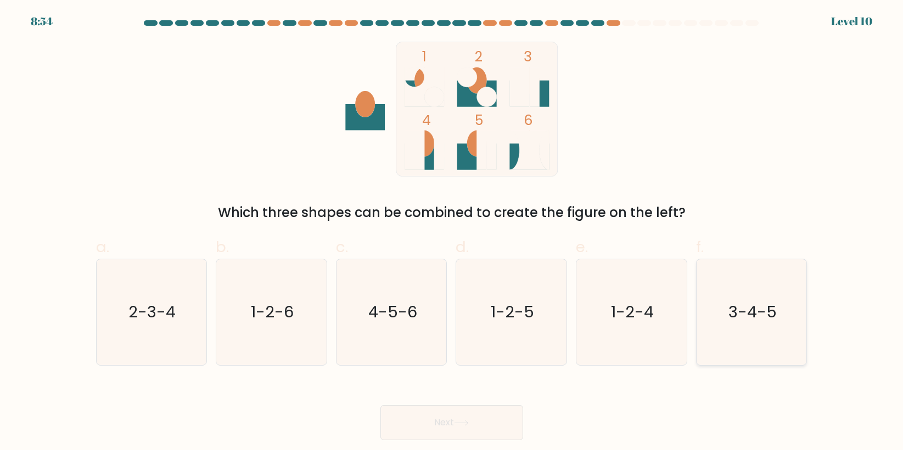
drag, startPoint x: 759, startPoint y: 316, endPoint x: 705, endPoint y: 328, distance: 55.0
click at [758, 316] on text "3-4-5" at bounding box center [752, 312] width 48 height 22
click at [452, 233] on input "f. 3-4-5" at bounding box center [452, 229] width 1 height 7
radio input "true"
click at [514, 420] on button "Next" at bounding box center [451, 423] width 143 height 35
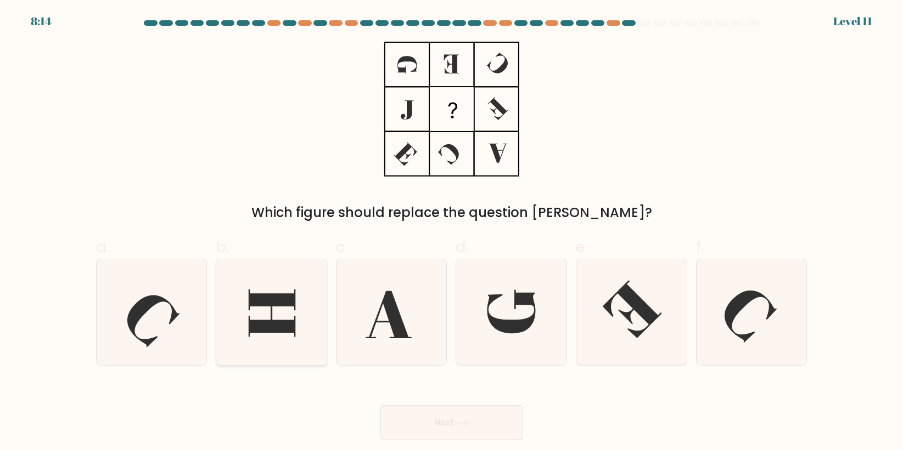
click at [274, 299] on icon at bounding box center [272, 313] width 47 height 47
click at [452, 233] on input "b." at bounding box center [452, 229] width 1 height 7
radio input "true"
click at [476, 426] on button "Next" at bounding box center [451, 423] width 143 height 35
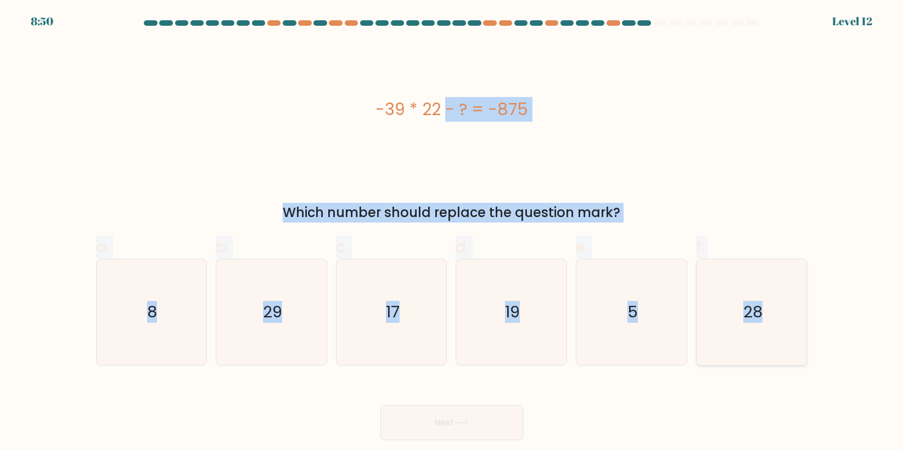
drag, startPoint x: 369, startPoint y: 107, endPoint x: 770, endPoint y: 316, distance: 451.6
click at [770, 316] on form "a. 8" at bounding box center [451, 230] width 903 height 420
click at [274, 145] on div "-39 * 22 - ? = -875" at bounding box center [451, 109] width 711 height 135
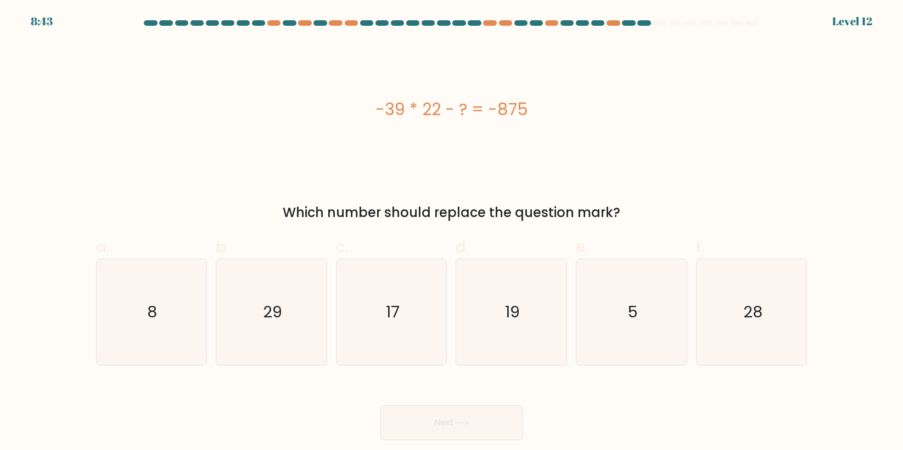
click at [143, 121] on div "-39 * 22 - ? = -875" at bounding box center [451, 109] width 711 height 25
click at [389, 336] on icon "17" at bounding box center [392, 313] width 106 height 106
click at [452, 233] on input "c. 17" at bounding box center [452, 229] width 1 height 7
radio input "true"
click at [441, 430] on button "Next" at bounding box center [451, 423] width 143 height 35
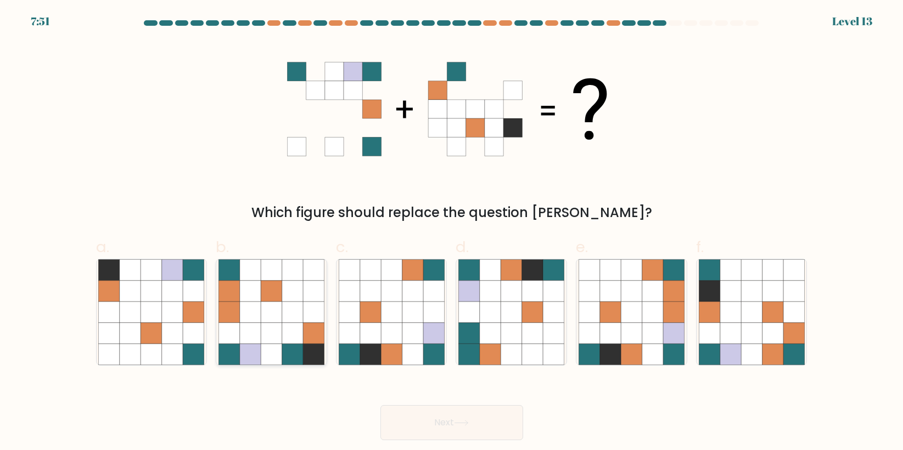
click at [257, 337] on icon at bounding box center [250, 333] width 21 height 21
click at [452, 233] on input "b." at bounding box center [452, 229] width 1 height 7
radio input "true"
click at [438, 420] on button "Next" at bounding box center [451, 423] width 143 height 35
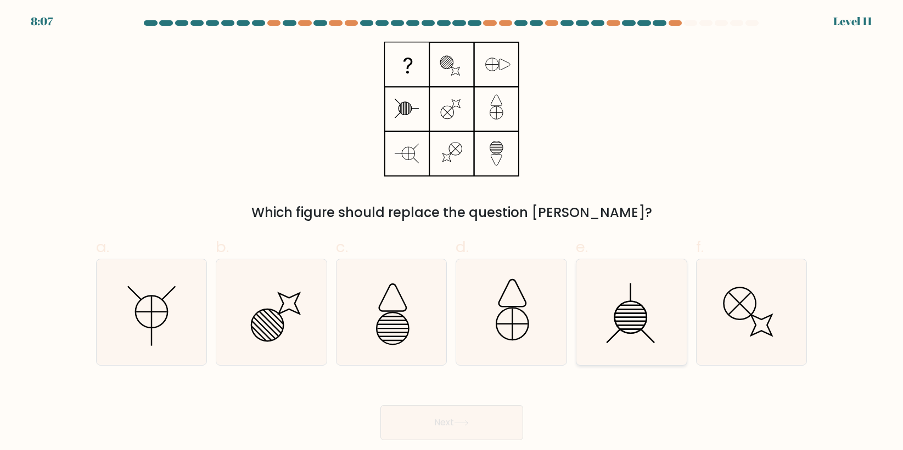
click at [632, 329] on line at bounding box center [630, 329] width 21 height 0
click at [452, 233] on input "e." at bounding box center [452, 229] width 1 height 7
radio input "true"
click at [166, 341] on icon at bounding box center [151, 313] width 106 height 106
click at [452, 233] on input "a." at bounding box center [452, 229] width 1 height 7
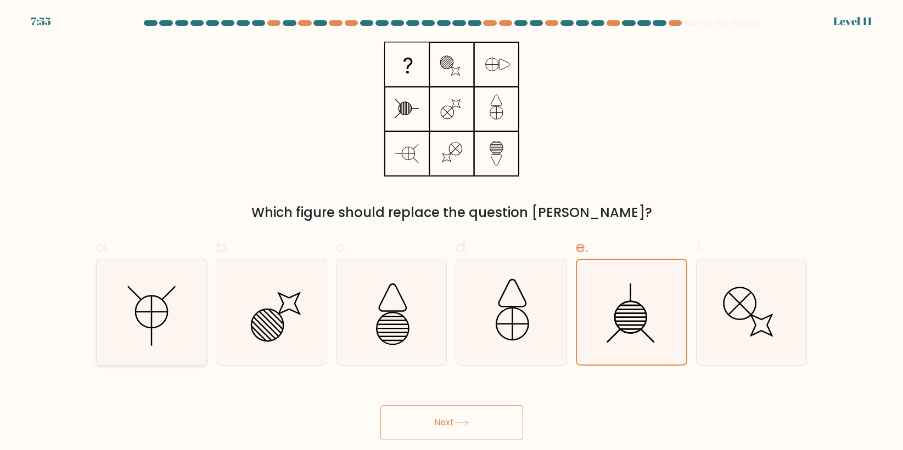
radio input "true"
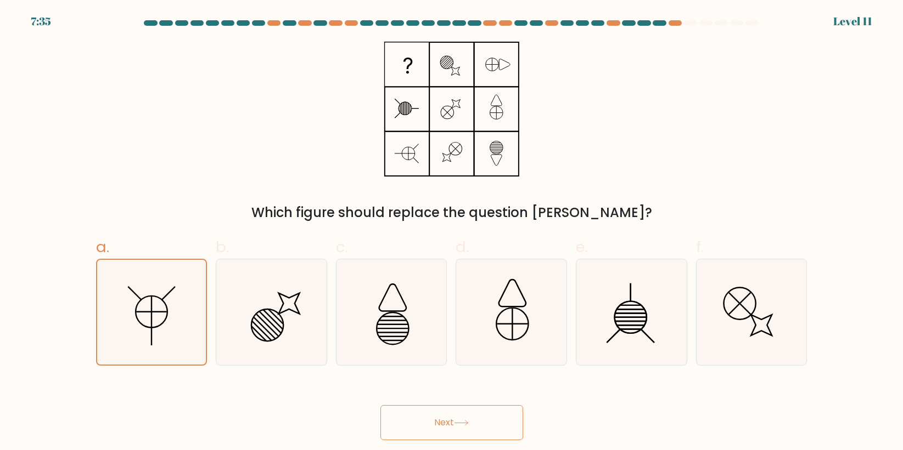
click at [418, 417] on button "Next" at bounding box center [451, 423] width 143 height 35
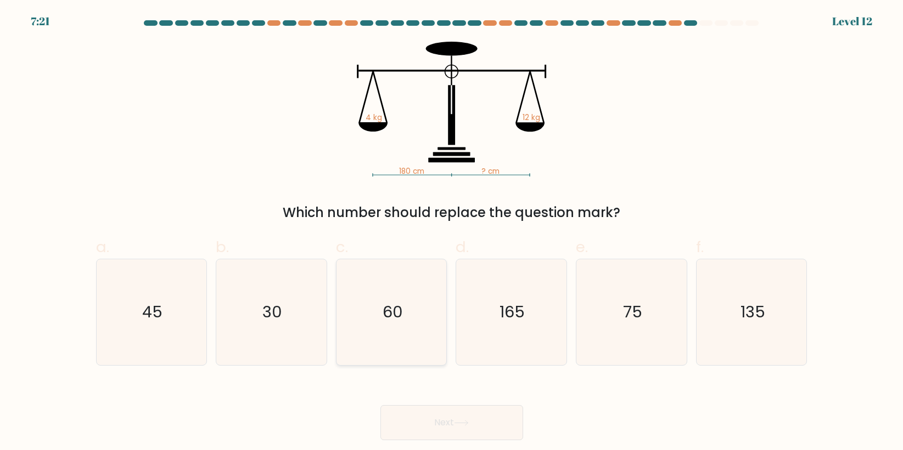
click at [387, 325] on icon "60" at bounding box center [392, 313] width 106 height 106
click at [452, 233] on input "c. 60" at bounding box center [452, 229] width 1 height 7
radio input "true"
click at [440, 425] on button "Next" at bounding box center [451, 423] width 143 height 35
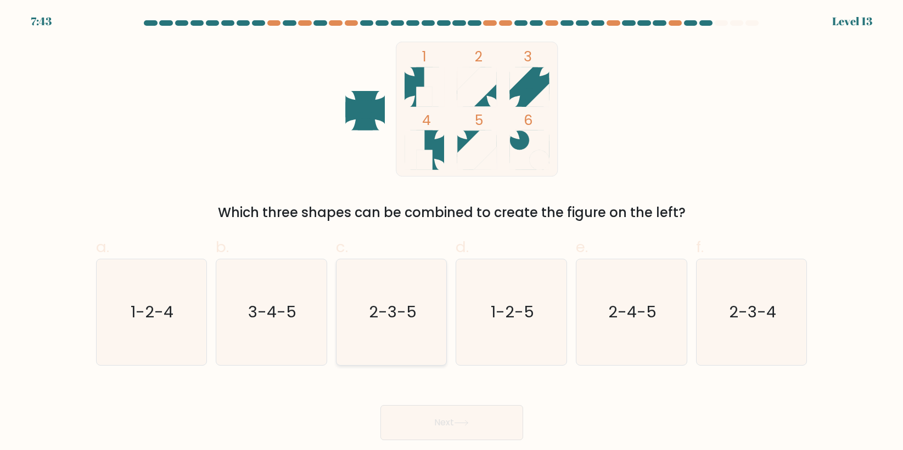
click at [386, 349] on icon "2-3-5" at bounding box center [392, 313] width 106 height 106
click at [452, 233] on input "c. 2-3-5" at bounding box center [452, 229] width 1 height 7
radio input "true"
click at [466, 426] on button "Next" at bounding box center [451, 423] width 143 height 35
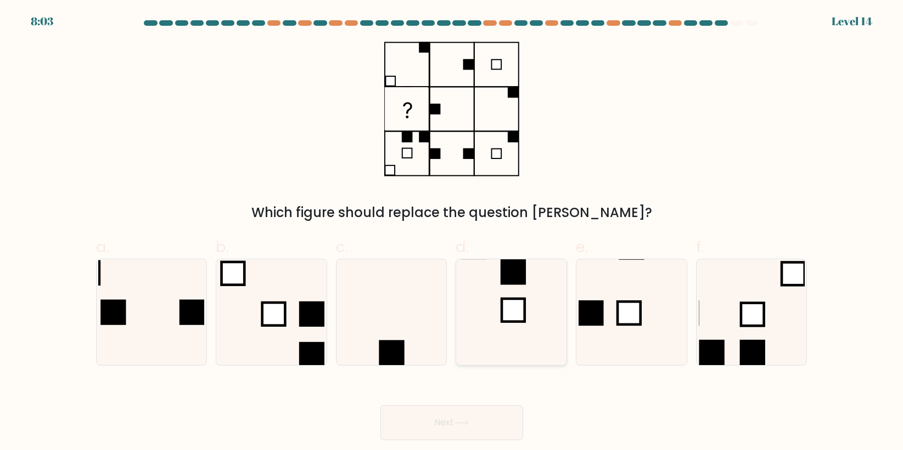
click at [542, 326] on icon at bounding box center [511, 313] width 106 height 106
click at [452, 233] on input "d." at bounding box center [452, 229] width 1 height 7
radio input "true"
click at [498, 431] on button "Next" at bounding box center [451, 423] width 143 height 35
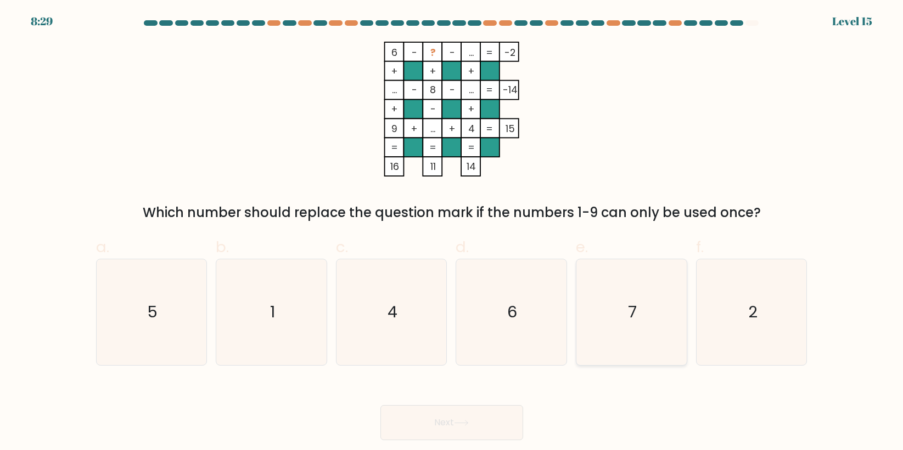
click at [583, 308] on icon "7" at bounding box center [631, 313] width 106 height 106
click at [452, 233] on input "e. 7" at bounding box center [452, 229] width 1 height 7
radio input "true"
click at [487, 398] on div "Next" at bounding box center [451, 409] width 724 height 61
click at [474, 431] on button "Next" at bounding box center [451, 423] width 143 height 35
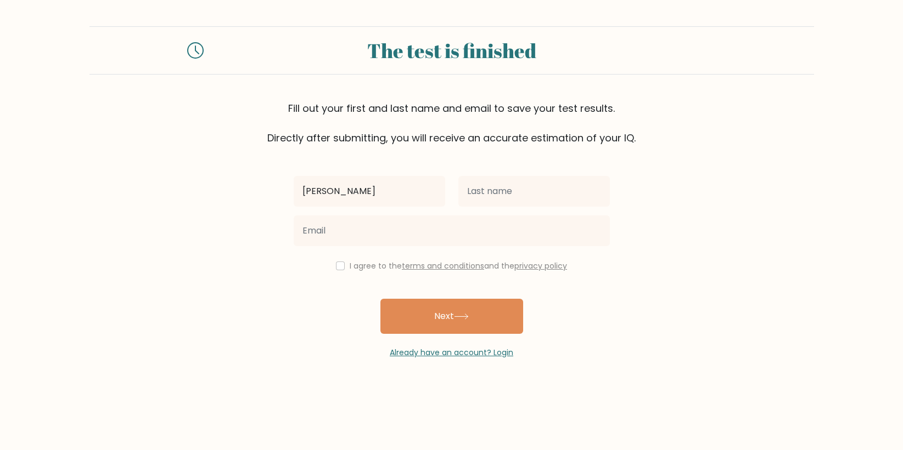
type input "Sharlyn"
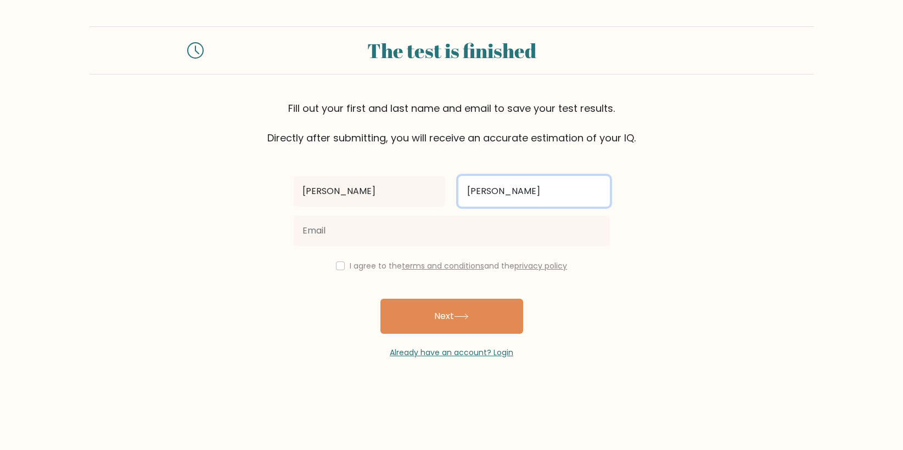
type input "Velarde"
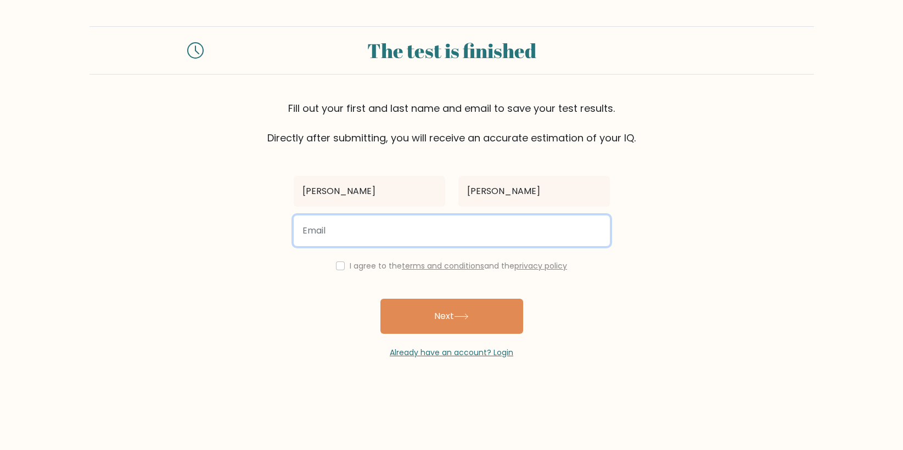
click at [362, 230] on input "email" at bounding box center [452, 231] width 316 height 31
click at [351, 235] on input "email" at bounding box center [452, 231] width 316 height 31
paste input "sanriokawaiiigirlie@gmail.com (fresh)"
type input "sanriokawaiiigirlie@gmail.com (fresh)"
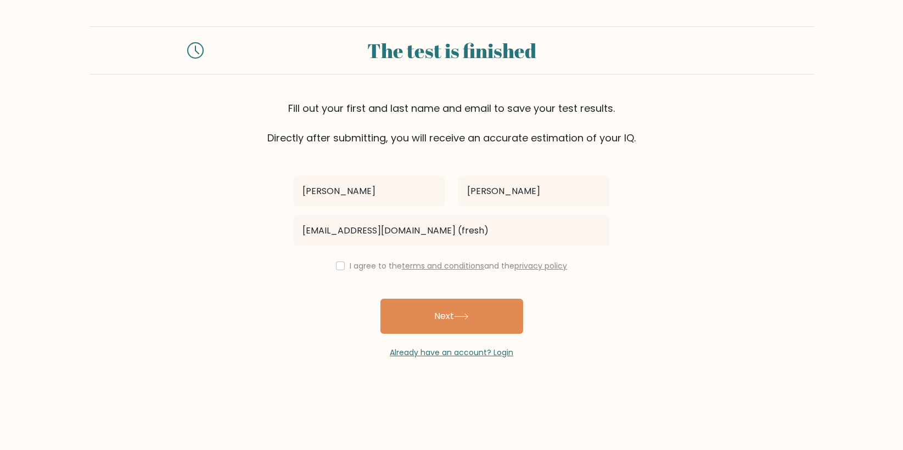
click at [333, 271] on div "I agree to the terms and conditions and the privacy policy" at bounding box center [451, 266] width 329 height 13
click at [336, 262] on input "checkbox" at bounding box center [340, 266] width 9 height 9
checkbox input "true"
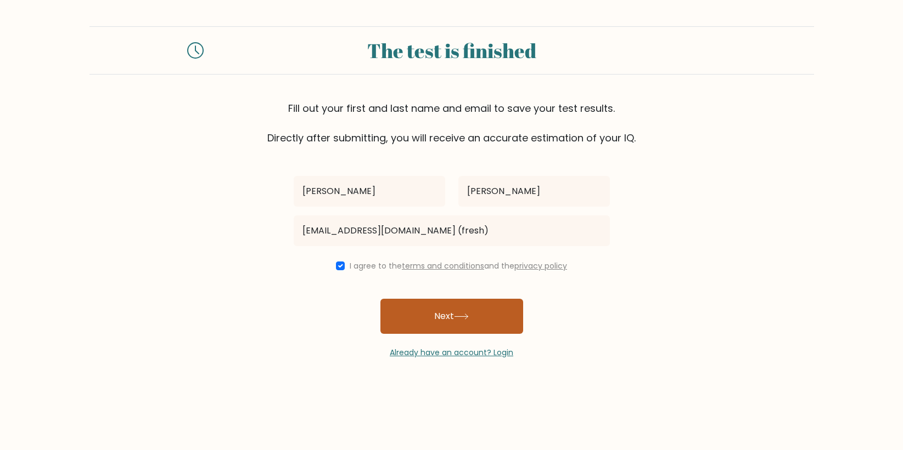
click at [498, 317] on button "Next" at bounding box center [451, 316] width 143 height 35
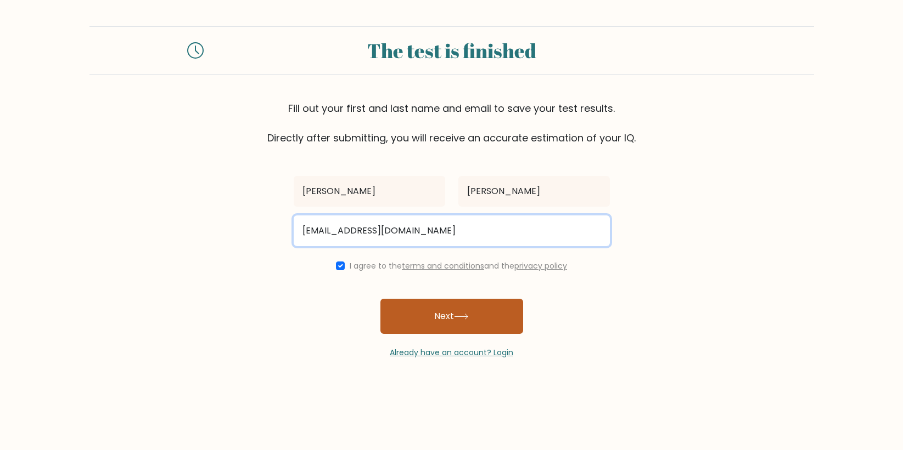
type input "sanriokawaiiigirlie@gmail.com"
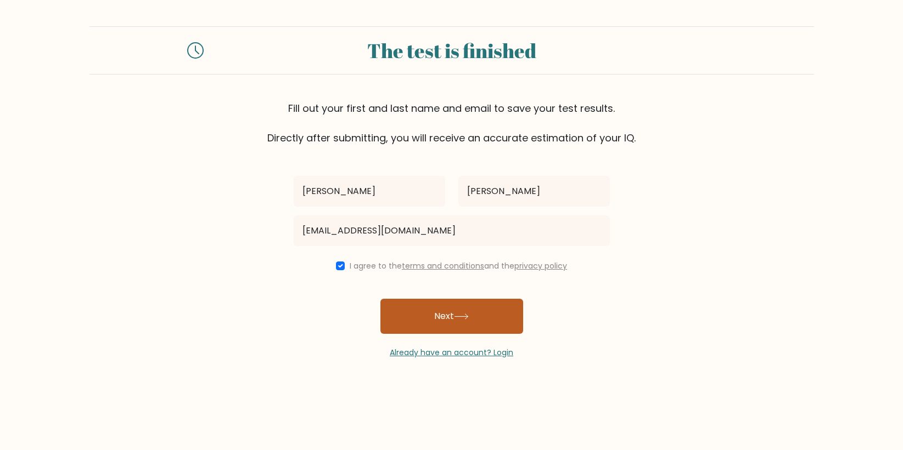
click at [464, 307] on button "Next" at bounding box center [451, 316] width 143 height 35
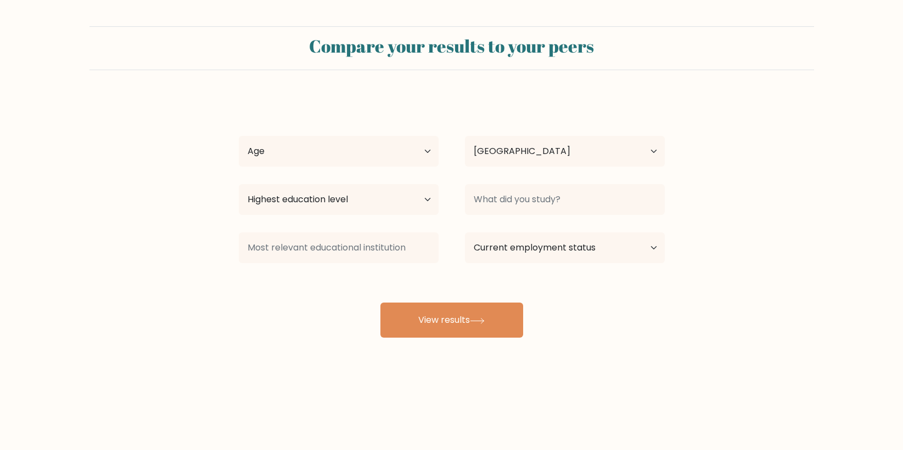
select select "PH"
click at [483, 313] on button "View results" at bounding box center [451, 320] width 143 height 35
click at [396, 148] on select "Age Under 18 years old 18-24 years old 25-34 years old 35-44 years old 45-54 ye…" at bounding box center [339, 151] width 200 height 31
select select "35_44"
click at [239, 136] on select "Age Under 18 years old 18-24 years old 25-34 years old 35-44 years old 45-54 ye…" at bounding box center [339, 151] width 200 height 31
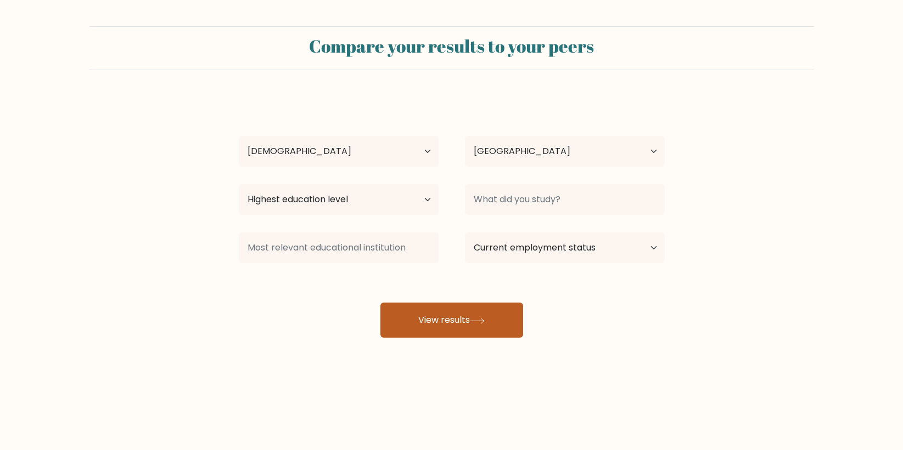
click at [454, 313] on button "View results" at bounding box center [451, 320] width 143 height 35
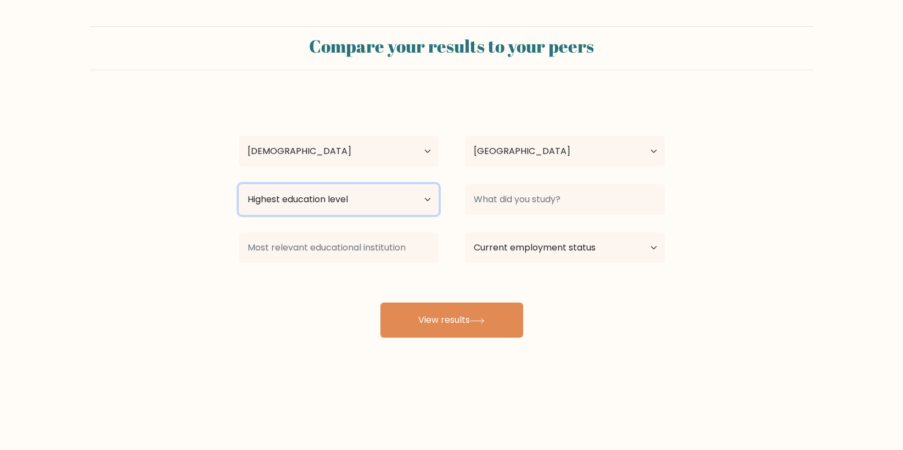
click at [422, 201] on select "Highest education level No schooling Primary Lower Secondary Upper Secondary Oc…" at bounding box center [339, 199] width 200 height 31
click at [239, 184] on select "Highest education level No schooling Primary Lower Secondary Upper Secondary Oc…" at bounding box center [339, 199] width 200 height 31
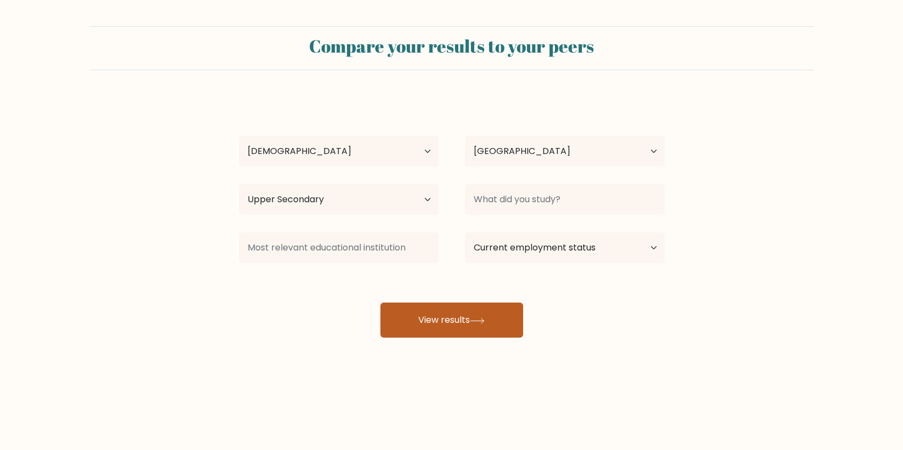
click at [427, 304] on button "View results" at bounding box center [451, 320] width 143 height 35
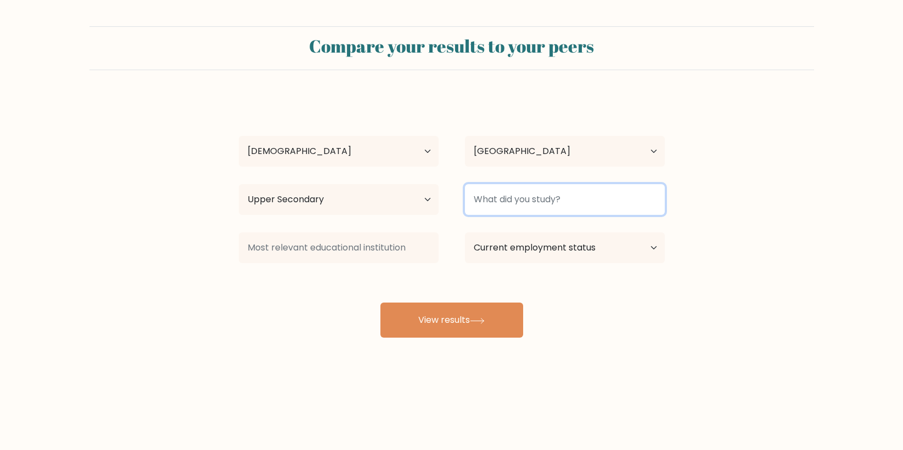
click at [580, 206] on input at bounding box center [565, 199] width 200 height 31
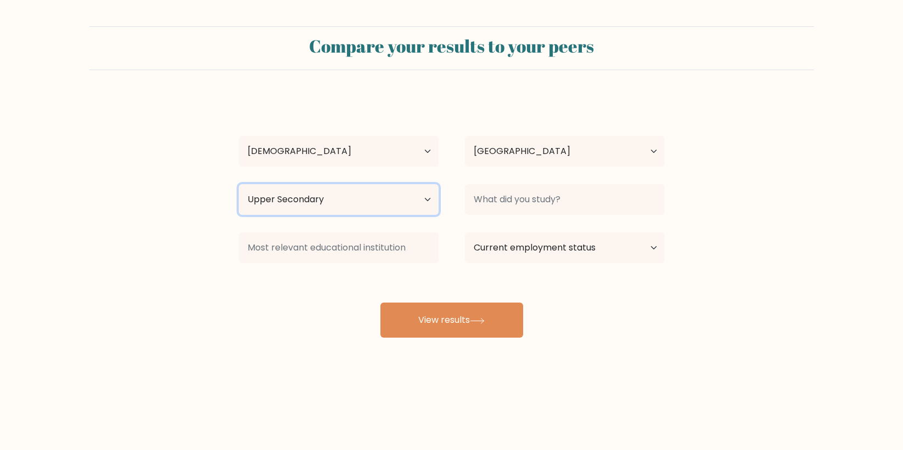
click at [424, 196] on select "Highest education level No schooling Primary Lower Secondary Upper Secondary Oc…" at bounding box center [339, 199] width 200 height 31
select select "occupation_specific"
click at [239, 184] on select "Highest education level No schooling Primary Lower Secondary Upper Secondary Oc…" at bounding box center [339, 199] width 200 height 31
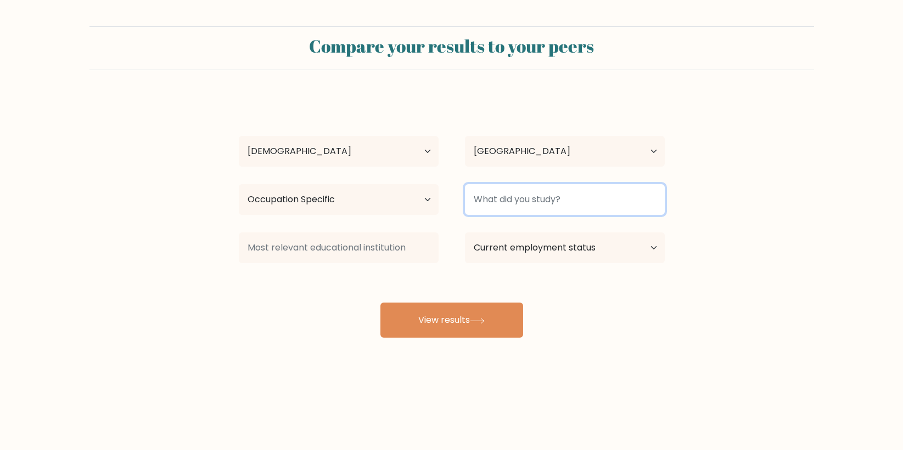
click at [573, 200] on input at bounding box center [565, 199] width 200 height 31
click at [625, 206] on input at bounding box center [565, 199] width 200 height 31
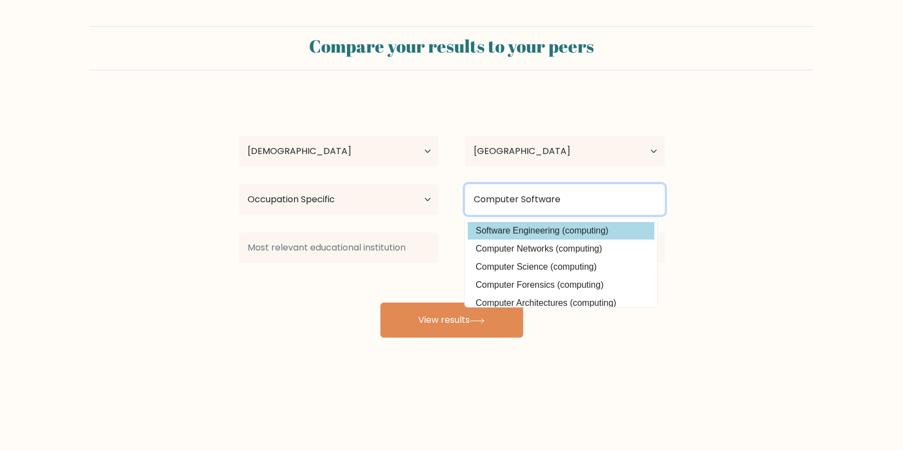
type input "Computer Software"
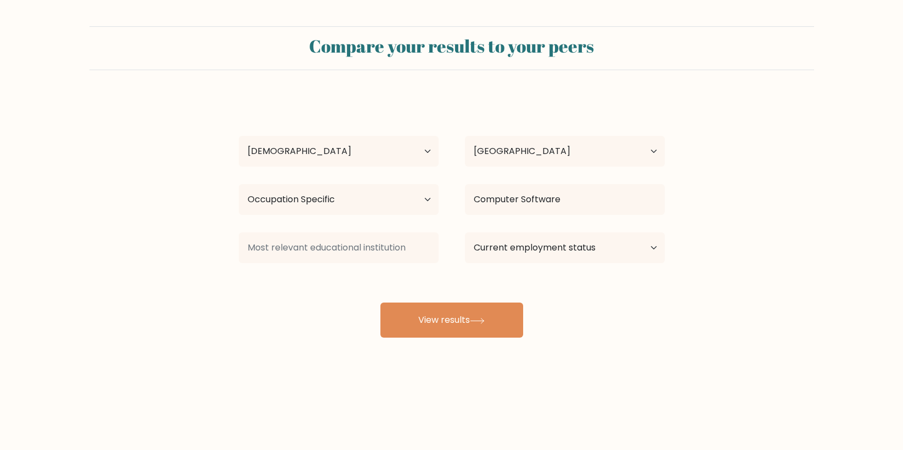
click at [614, 227] on div "Sharlyn Velarde Age Under 18 years old 18-24 years old 25-34 years old 35-44 ye…" at bounding box center [451, 217] width 439 height 241
click at [485, 320] on icon at bounding box center [477, 321] width 15 height 6
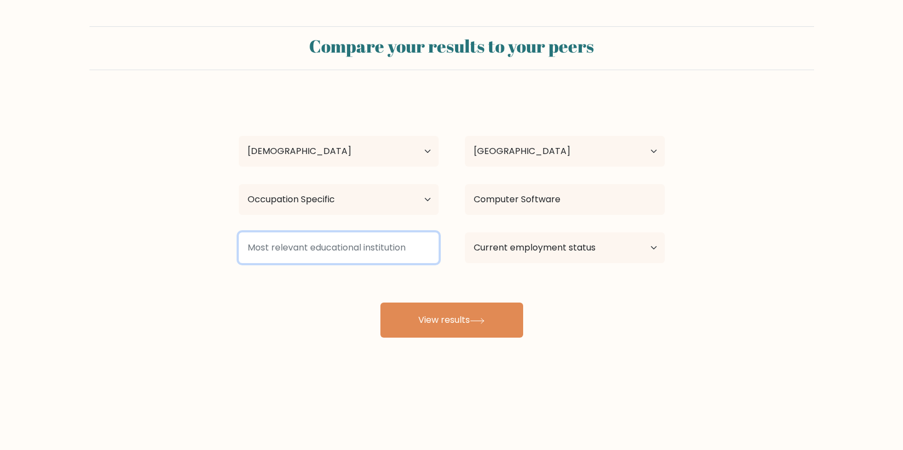
click at [403, 245] on input at bounding box center [339, 248] width 200 height 31
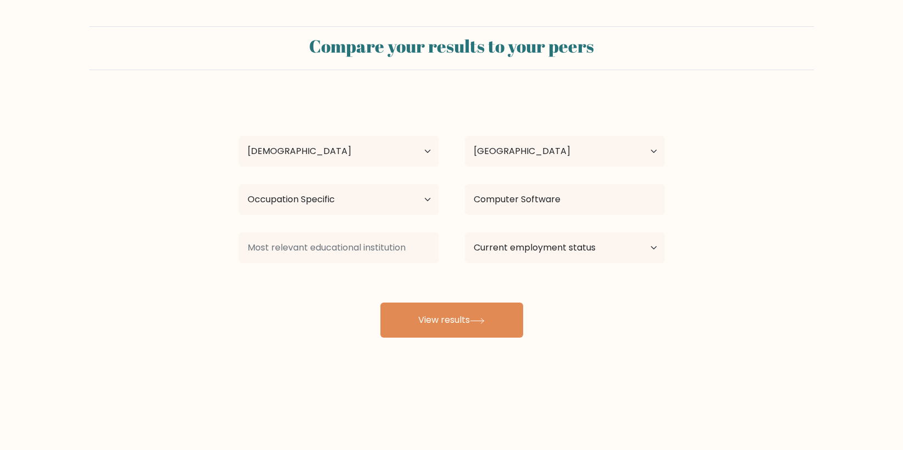
click at [423, 280] on div "Sharlyn Velarde Age Under 18 years old 18-24 years old 25-34 years old 35-44 ye…" at bounding box center [451, 217] width 439 height 241
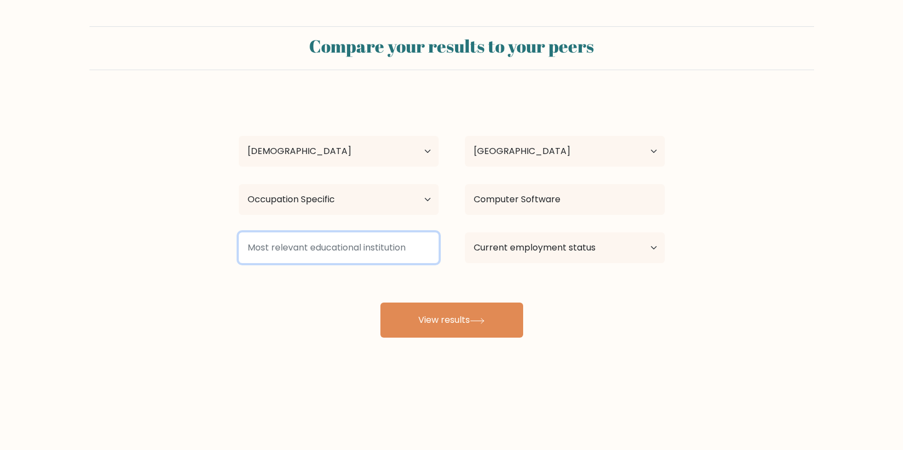
click at [411, 250] on input at bounding box center [339, 248] width 200 height 31
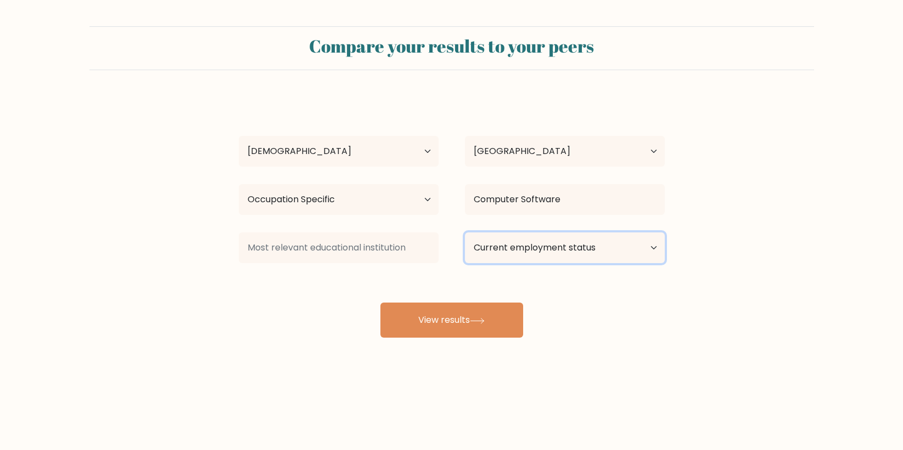
click at [647, 251] on select "Current employment status Employed Student Retired Other / prefer not to answer" at bounding box center [565, 248] width 200 height 31
select select "employed"
click at [465, 233] on select "Current employment status Employed Student Retired Other / prefer not to answer" at bounding box center [565, 248] width 200 height 31
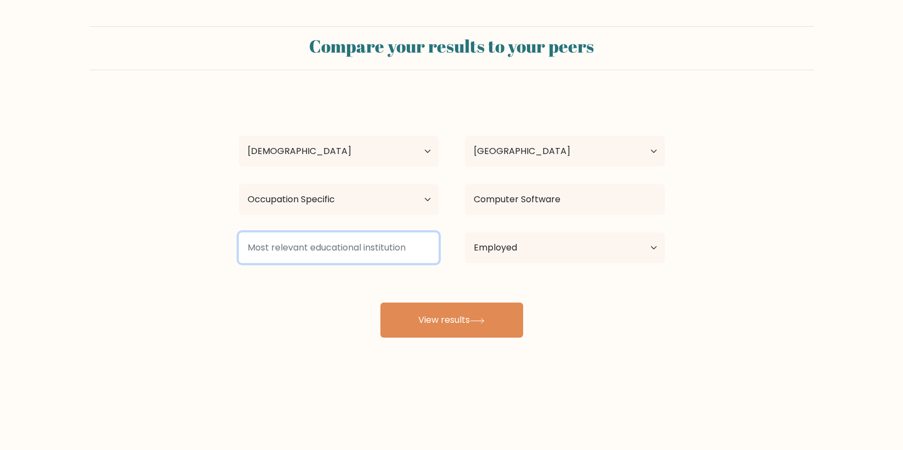
click at [415, 239] on input at bounding box center [339, 248] width 200 height 31
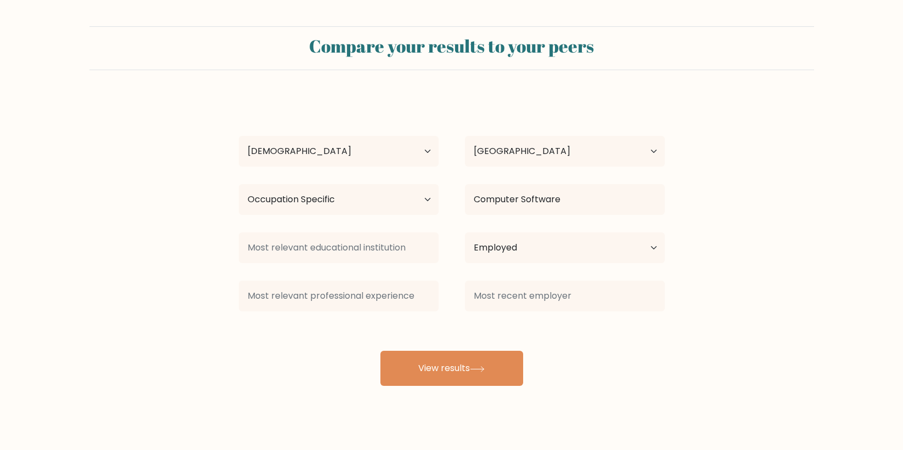
click at [427, 266] on div at bounding box center [339, 248] width 226 height 40
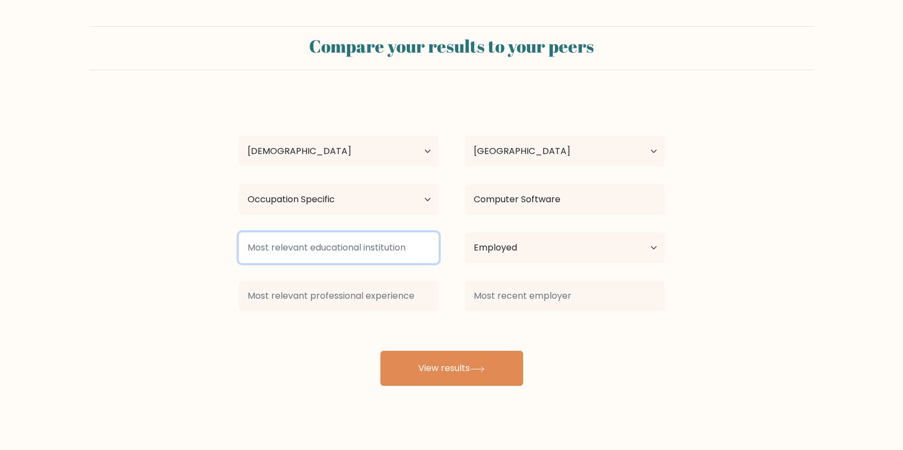
click at [393, 254] on input at bounding box center [339, 248] width 200 height 31
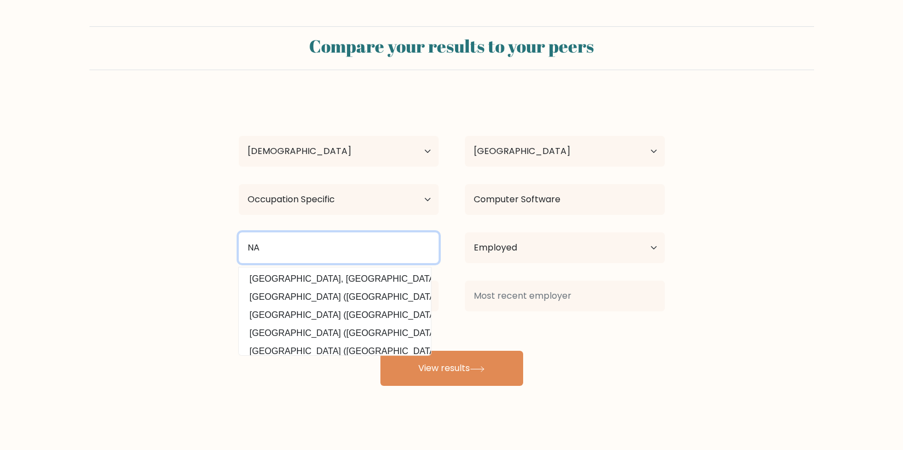
type input "N"
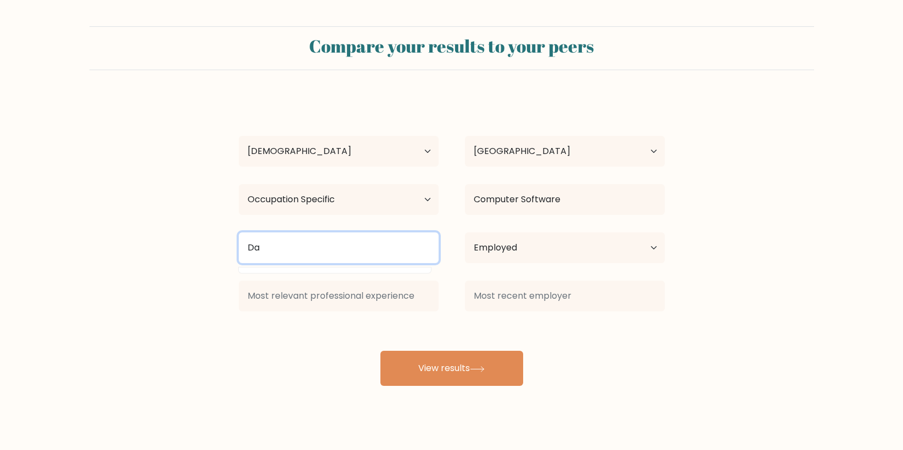
type input "D"
click at [295, 255] on input "N" at bounding box center [339, 248] width 200 height 31
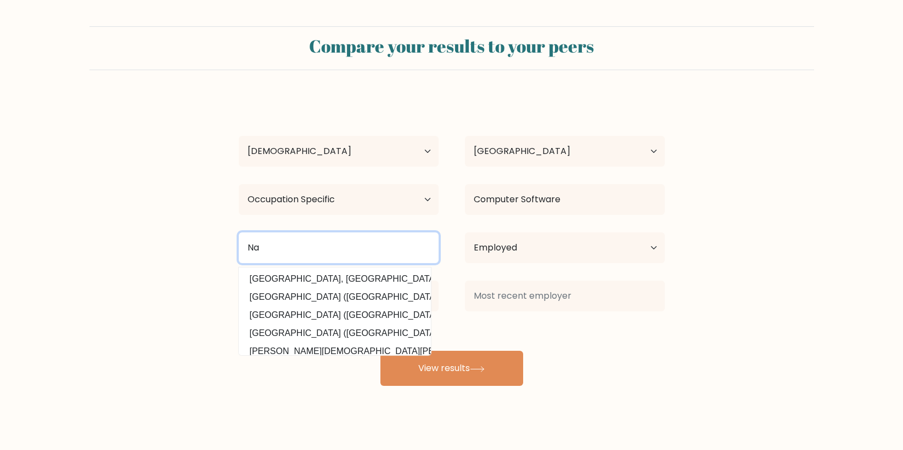
drag, startPoint x: 305, startPoint y: 247, endPoint x: 221, endPoint y: 249, distance: 84.5
click at [221, 249] on form "Compare your results to your peers Sharlyn Velarde Age Under 18 years old 18-24…" at bounding box center [451, 206] width 903 height 360
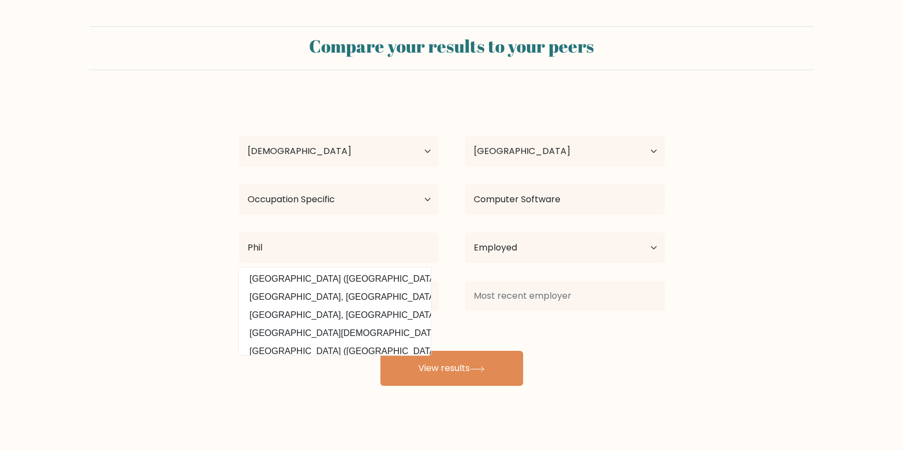
drag, startPoint x: 188, startPoint y: 283, endPoint x: 256, endPoint y: 267, distance: 69.8
click at [191, 283] on form "Compare your results to your peers Sharlyn Velarde Age Under 18 years old 18-24…" at bounding box center [451, 206] width 903 height 360
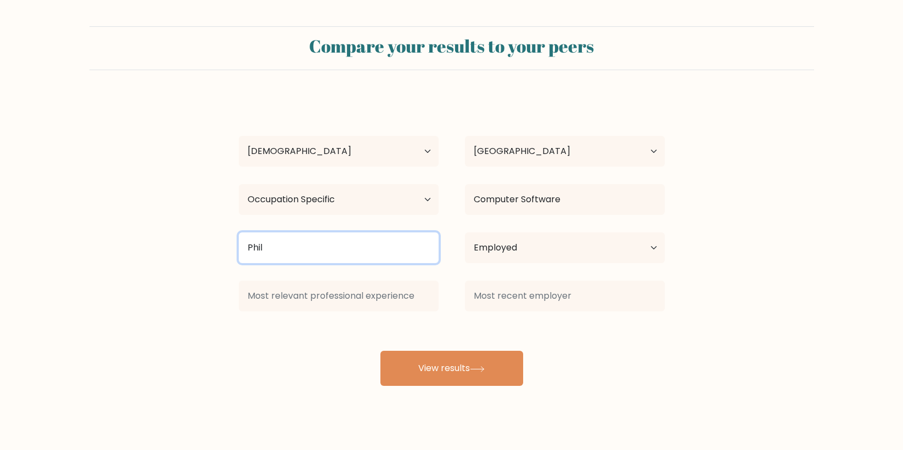
drag, startPoint x: 278, startPoint y: 250, endPoint x: 213, endPoint y: 251, distance: 64.2
click at [213, 251] on form "Compare your results to your peers Sharlyn Velarde Age Under 18 years old 18-24…" at bounding box center [451, 206] width 903 height 360
type input "M"
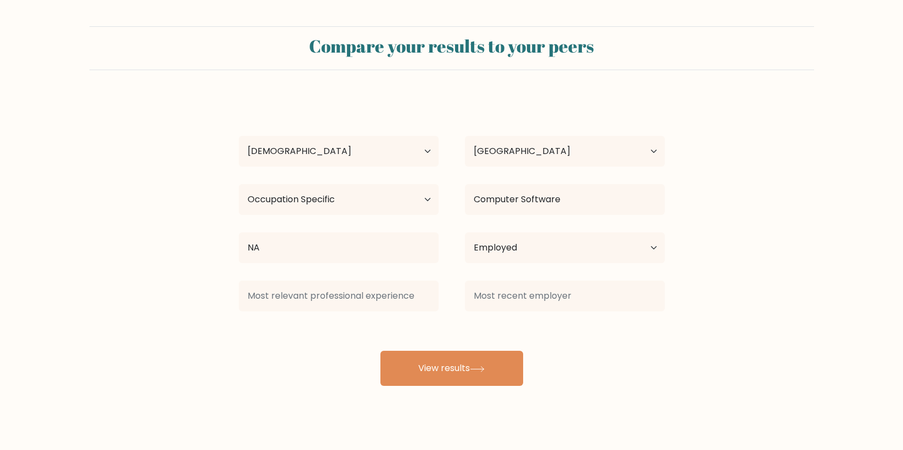
drag, startPoint x: 296, startPoint y: 417, endPoint x: 316, endPoint y: 381, distance: 41.5
click at [296, 418] on body "Compare your results to your peers Sharlyn Velarde Age Under 18 years old 18-24…" at bounding box center [451, 225] width 903 height 450
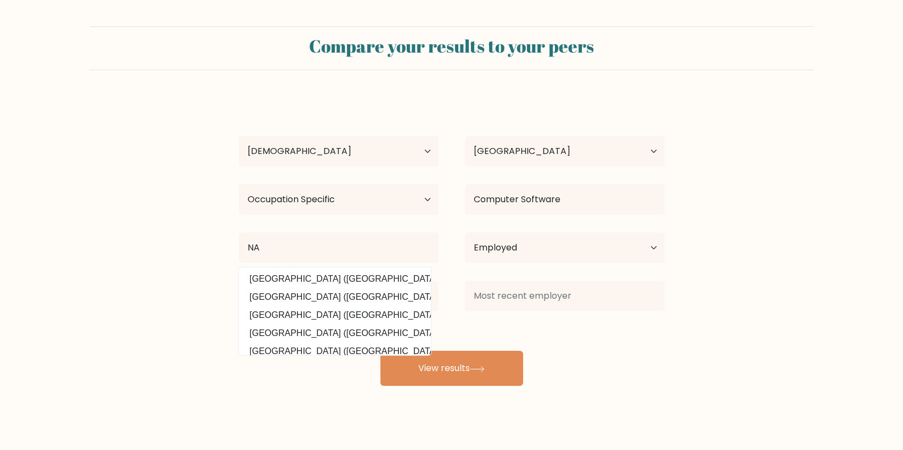
click at [347, 308] on option "Mudanjiang Normal University (China)" at bounding box center [334, 316] width 187 height 18
click at [154, 283] on form "Compare your results to your peers Sharlyn Velarde Age Under 18 years old 18-24…" at bounding box center [451, 206] width 903 height 360
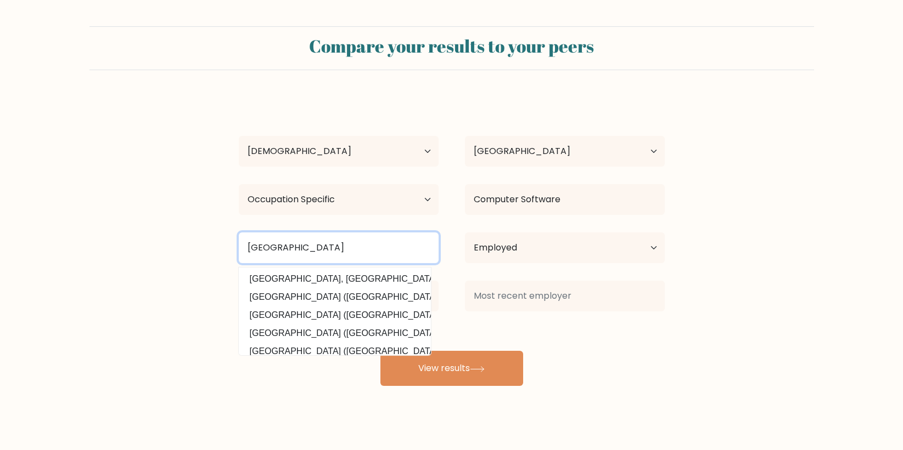
drag, startPoint x: 342, startPoint y: 243, endPoint x: 354, endPoint y: 234, distance: 14.9
click at [346, 241] on input "Mudanjiang Normal University" at bounding box center [339, 248] width 200 height 31
drag, startPoint x: 397, startPoint y: 247, endPoint x: 147, endPoint y: 250, distance: 250.2
click at [147, 250] on form "Compare your results to your peers Sharlyn Velarde Age Under 18 years old 18-24…" at bounding box center [451, 206] width 903 height 360
type input "NA"
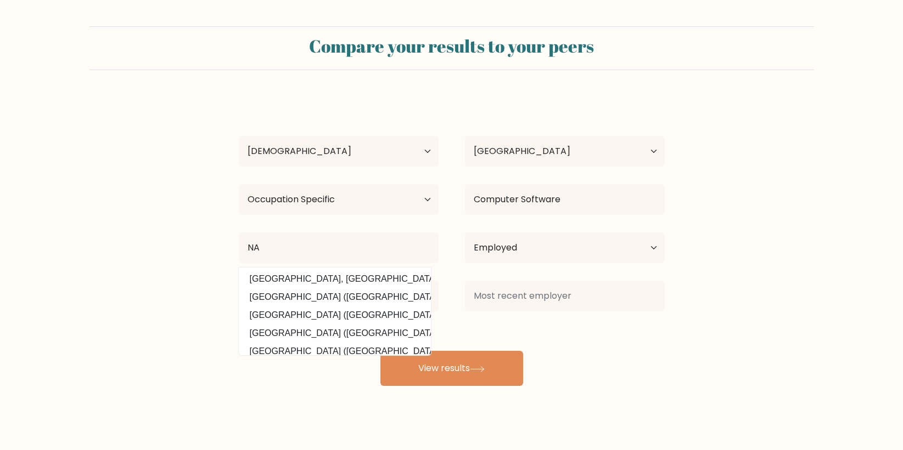
click at [162, 314] on form "Compare your results to your peers Sharlyn Velarde Age Under 18 years old 18-24…" at bounding box center [451, 206] width 903 height 360
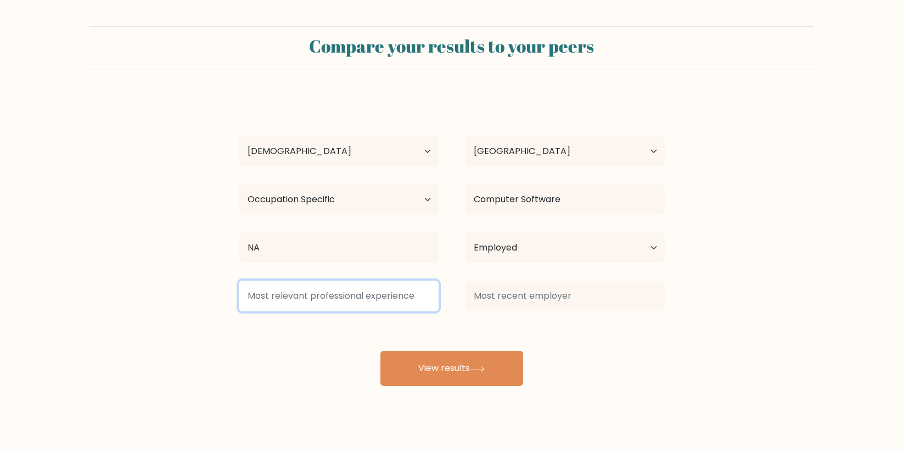
click at [280, 296] on input at bounding box center [339, 296] width 200 height 31
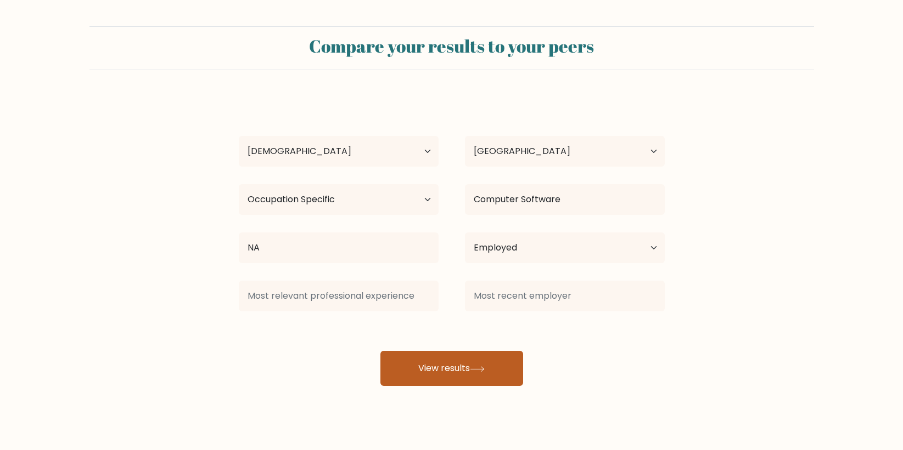
click at [500, 371] on button "View results" at bounding box center [451, 368] width 143 height 35
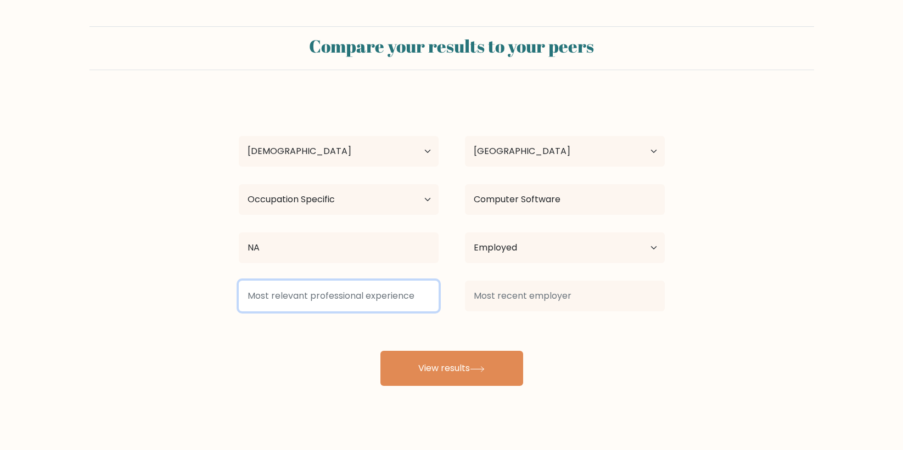
click at [395, 300] on input at bounding box center [339, 296] width 200 height 31
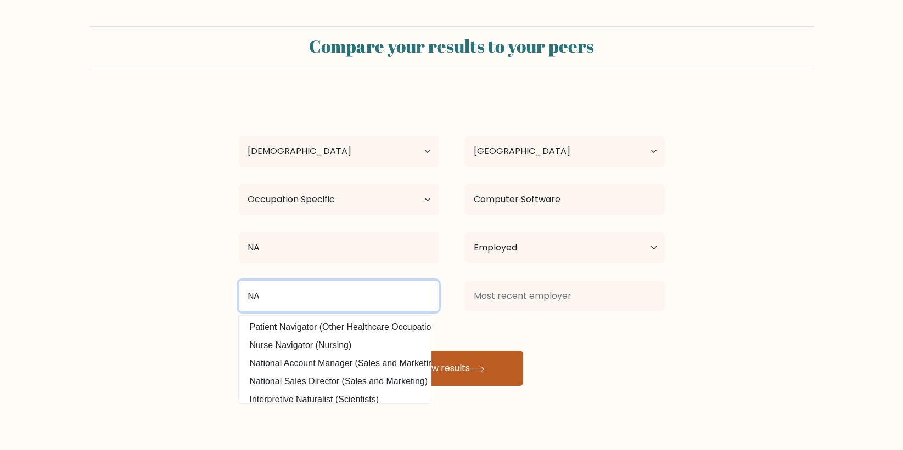
type input "NA"
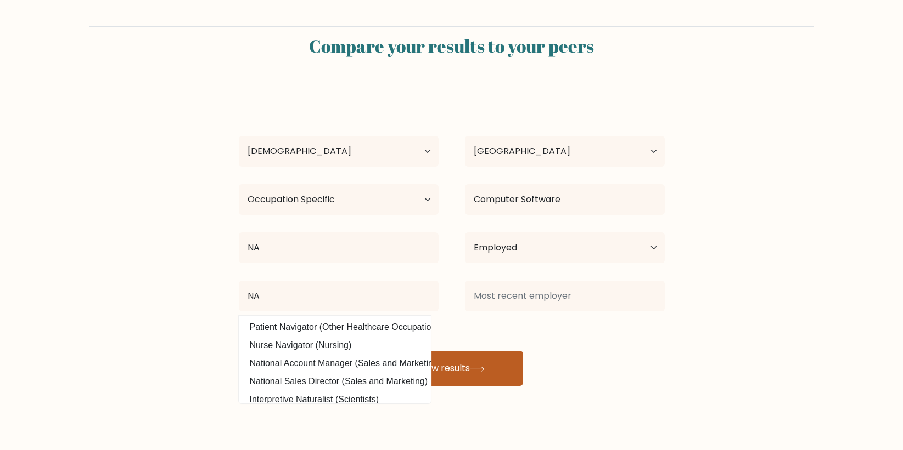
click at [432, 361] on button "View results" at bounding box center [451, 368] width 143 height 35
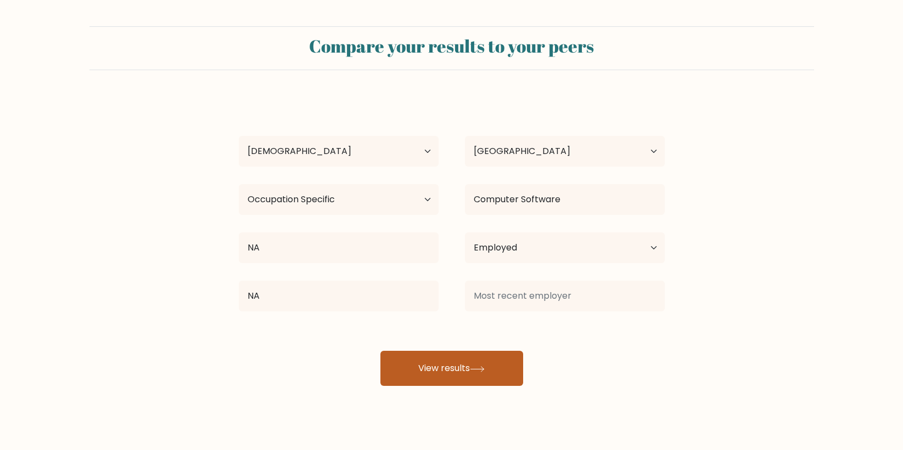
click at [432, 361] on button "View results" at bounding box center [451, 368] width 143 height 35
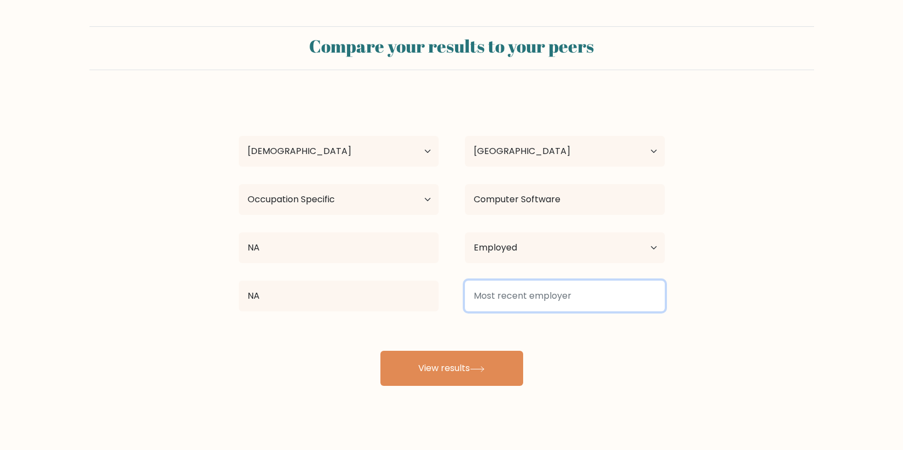
click at [551, 299] on input at bounding box center [565, 296] width 200 height 31
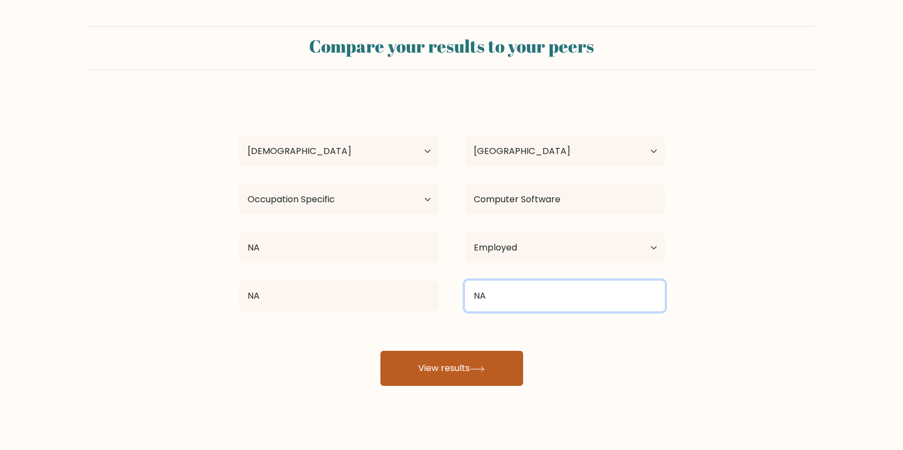
type input "NA"
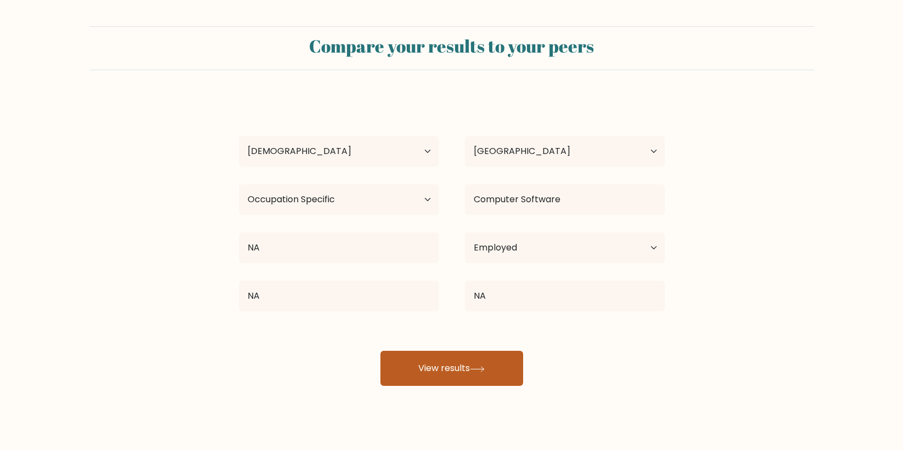
drag, startPoint x: 441, startPoint y: 362, endPoint x: 446, endPoint y: 353, distance: 10.4
click at [442, 361] on button "View results" at bounding box center [451, 368] width 143 height 35
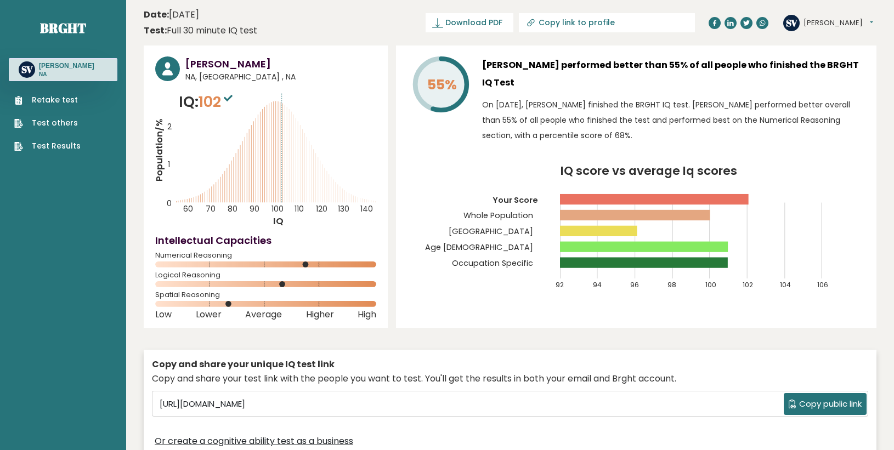
drag, startPoint x: 492, startPoint y: 351, endPoint x: 499, endPoint y: 345, distance: 9.7
click at [495, 348] on div "Copy and share your unique IQ test link Copy and share your test link with the …" at bounding box center [510, 404] width 733 height 119
